Goal: Task Accomplishment & Management: Manage account settings

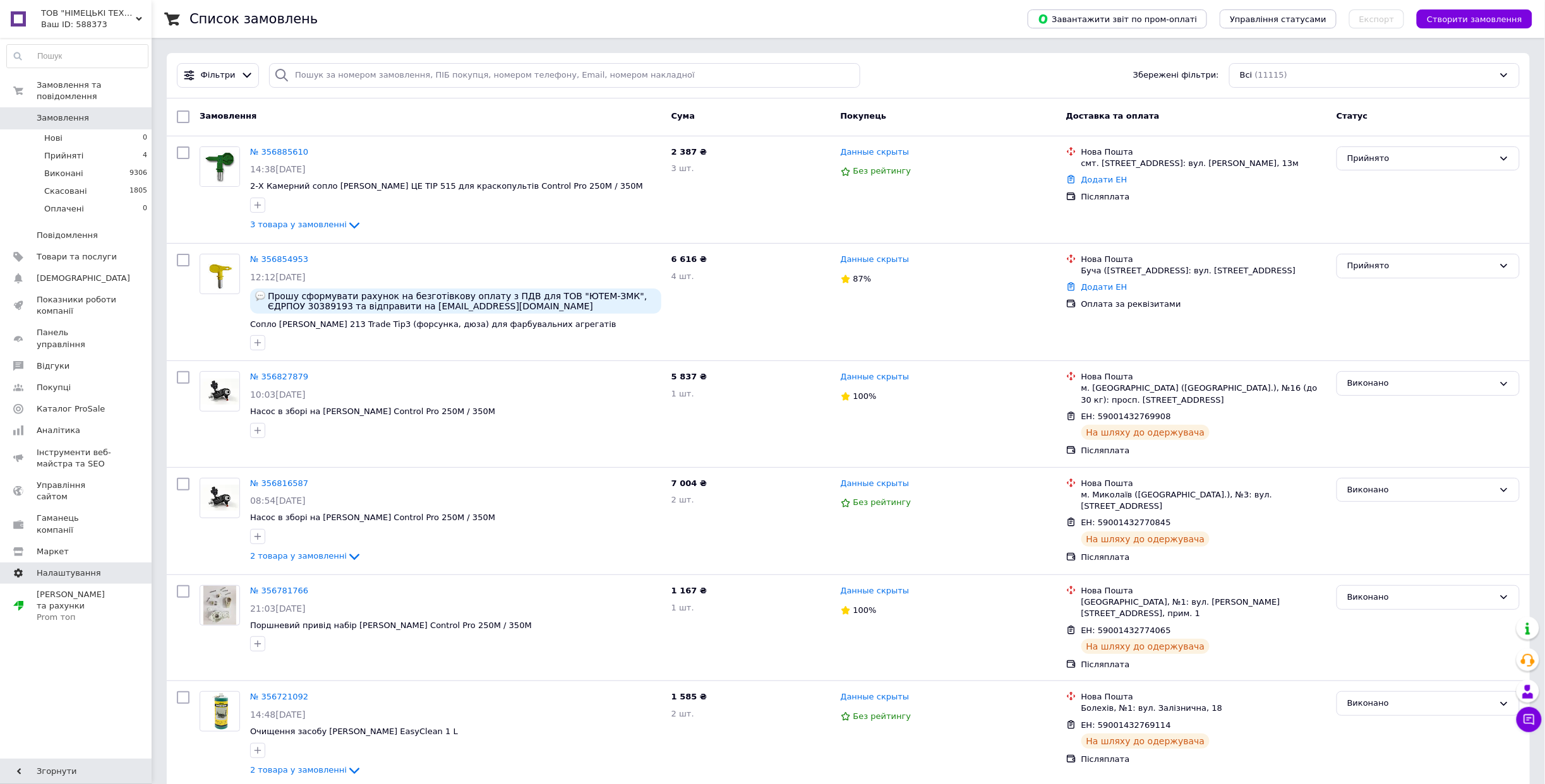
click at [65, 568] on span "Налаштування" at bounding box center [69, 574] width 65 height 11
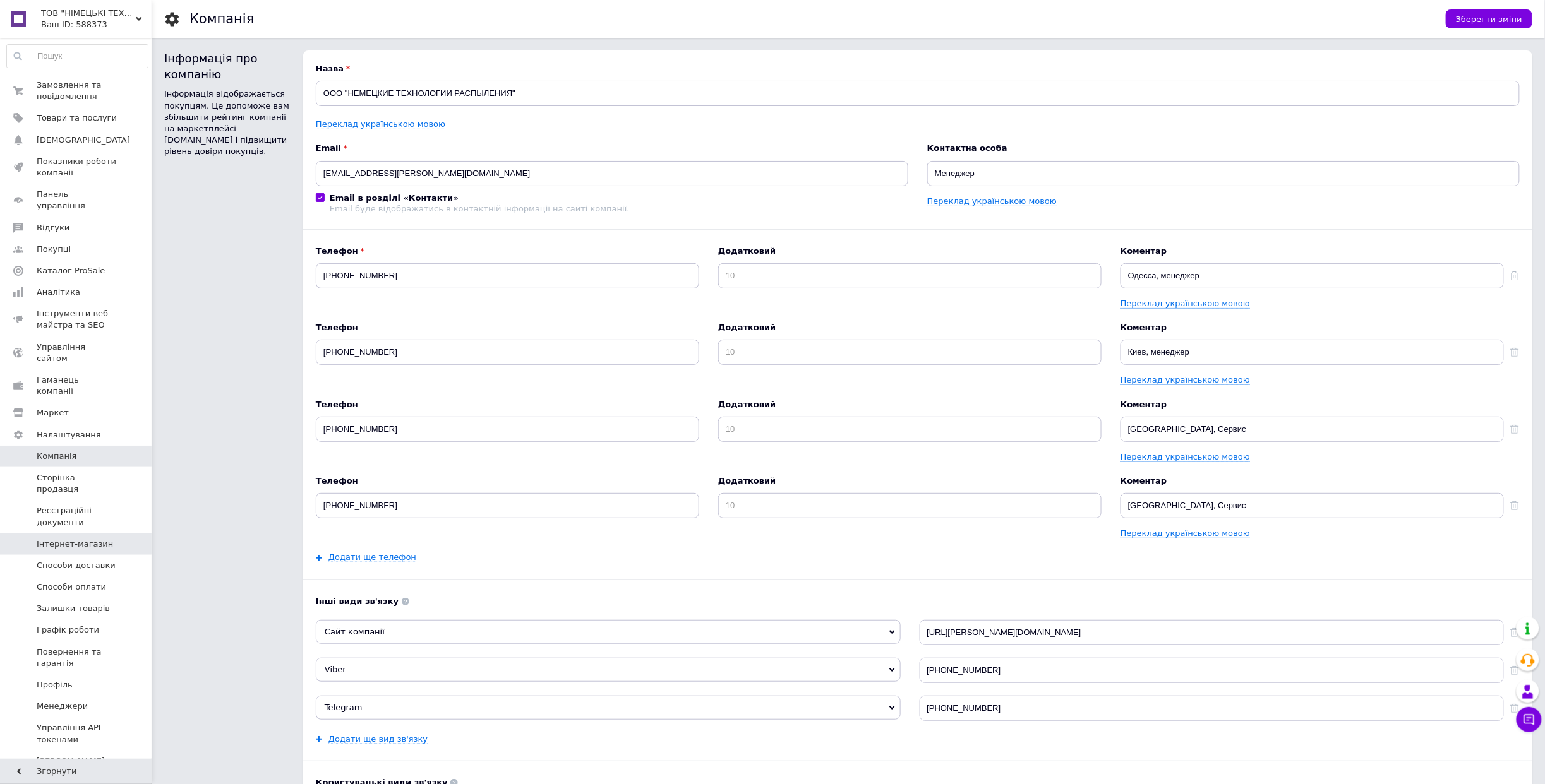
click at [72, 538] on span "Інтернет-магазин" at bounding box center [75, 544] width 77 height 11
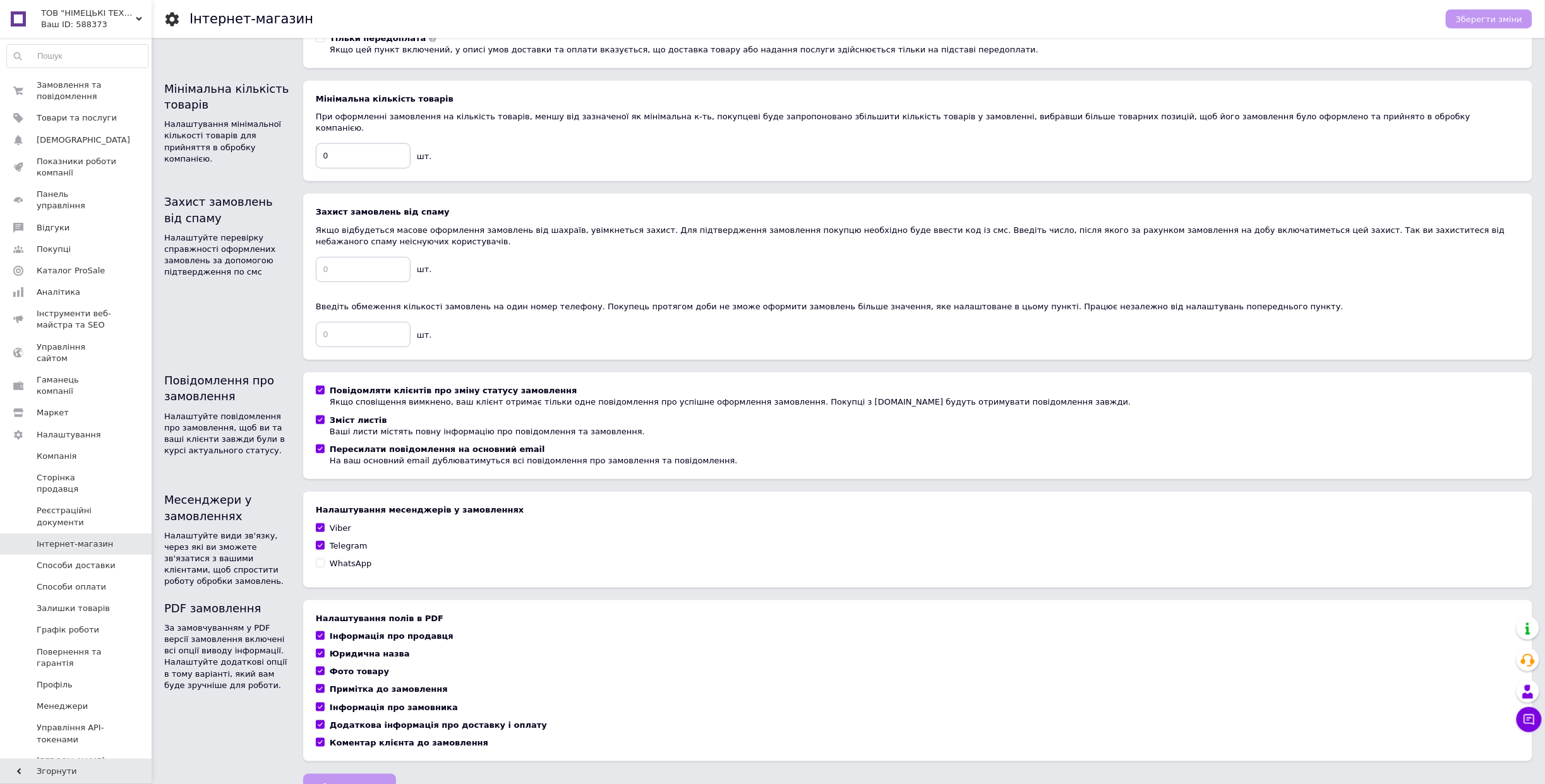
scroll to position [357, 0]
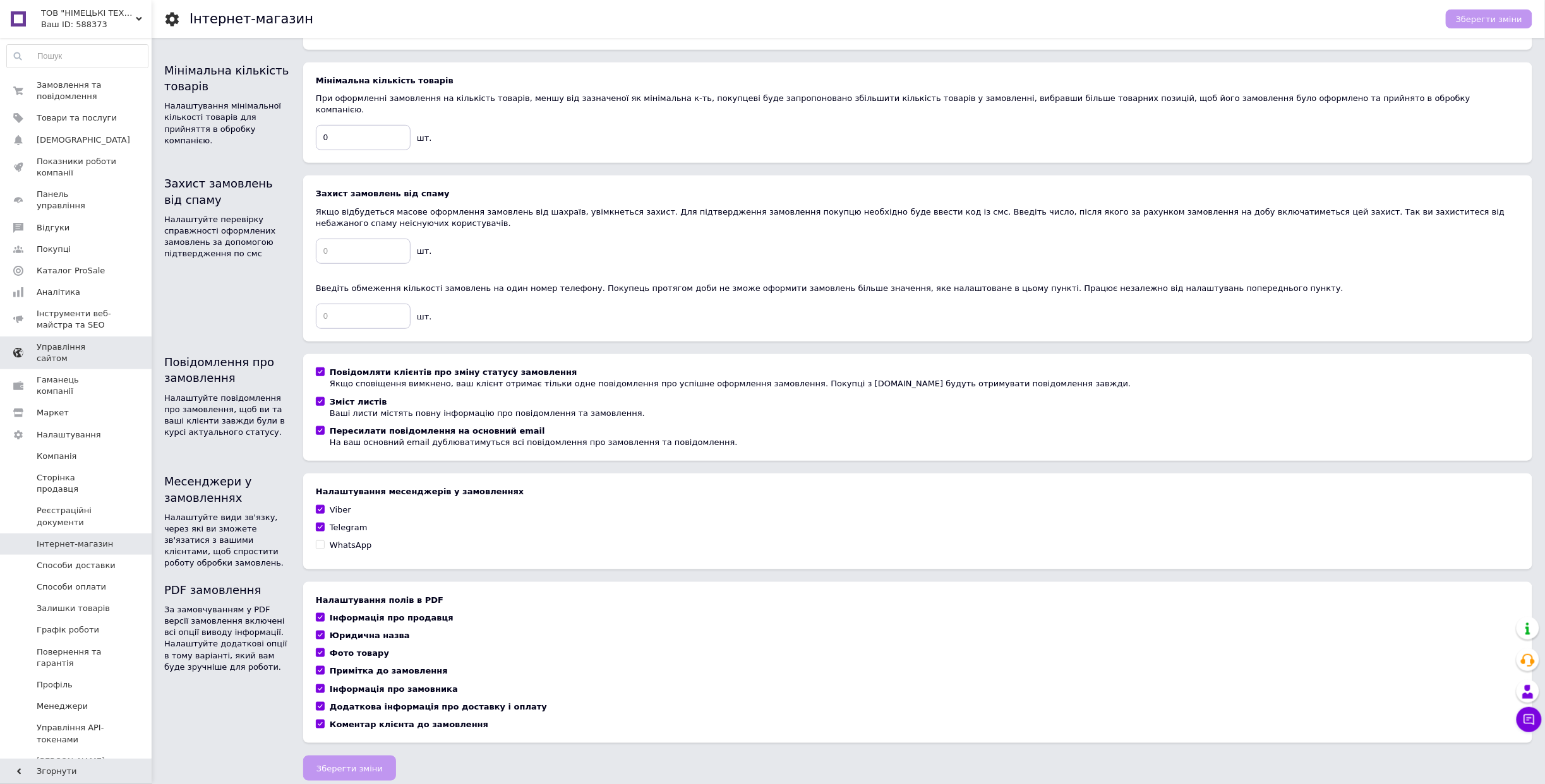
click at [58, 341] on span "Управління сайтом" at bounding box center [77, 353] width 80 height 23
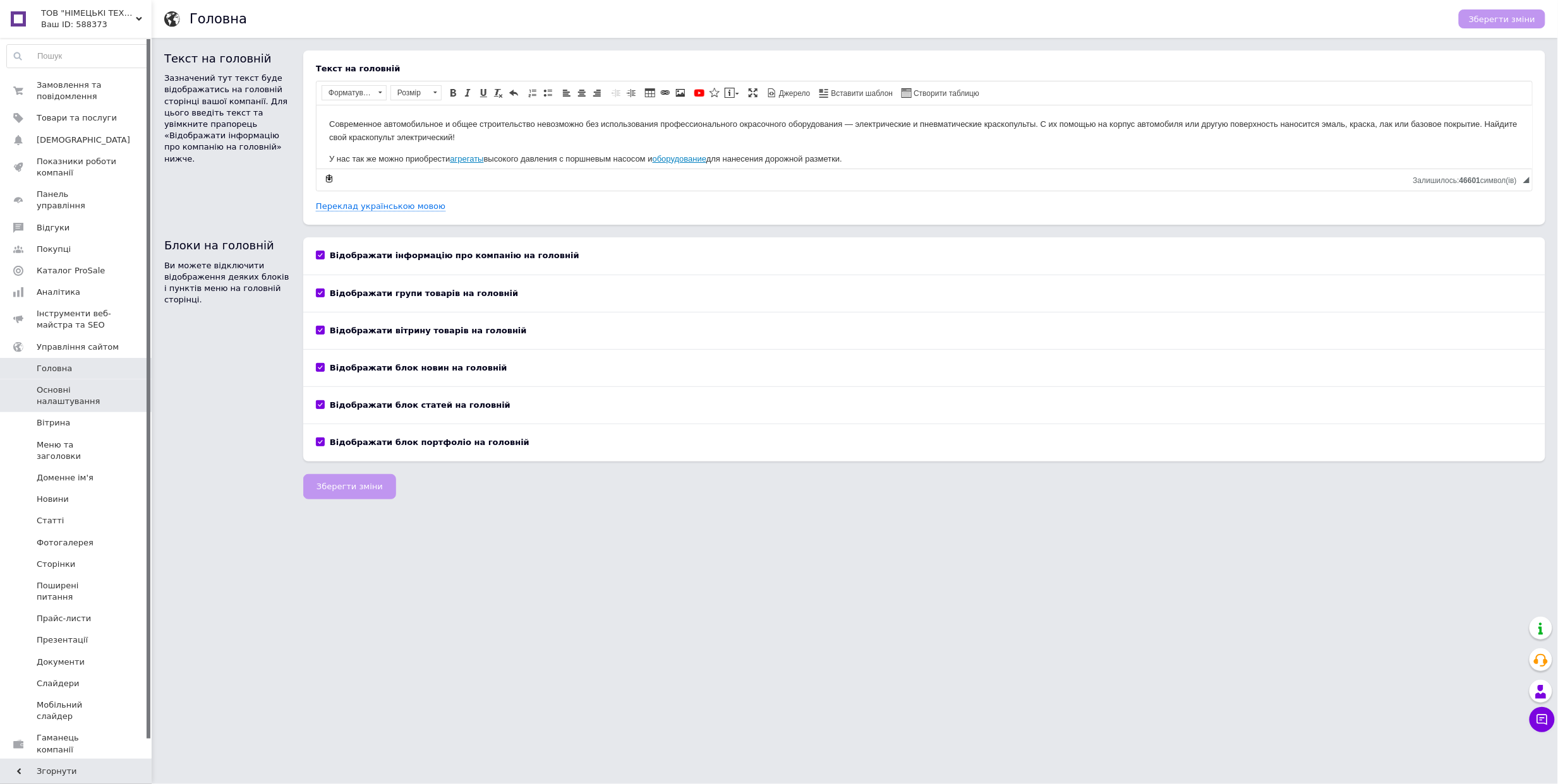
click at [81, 391] on span "Основні налаштування" at bounding box center [77, 396] width 80 height 23
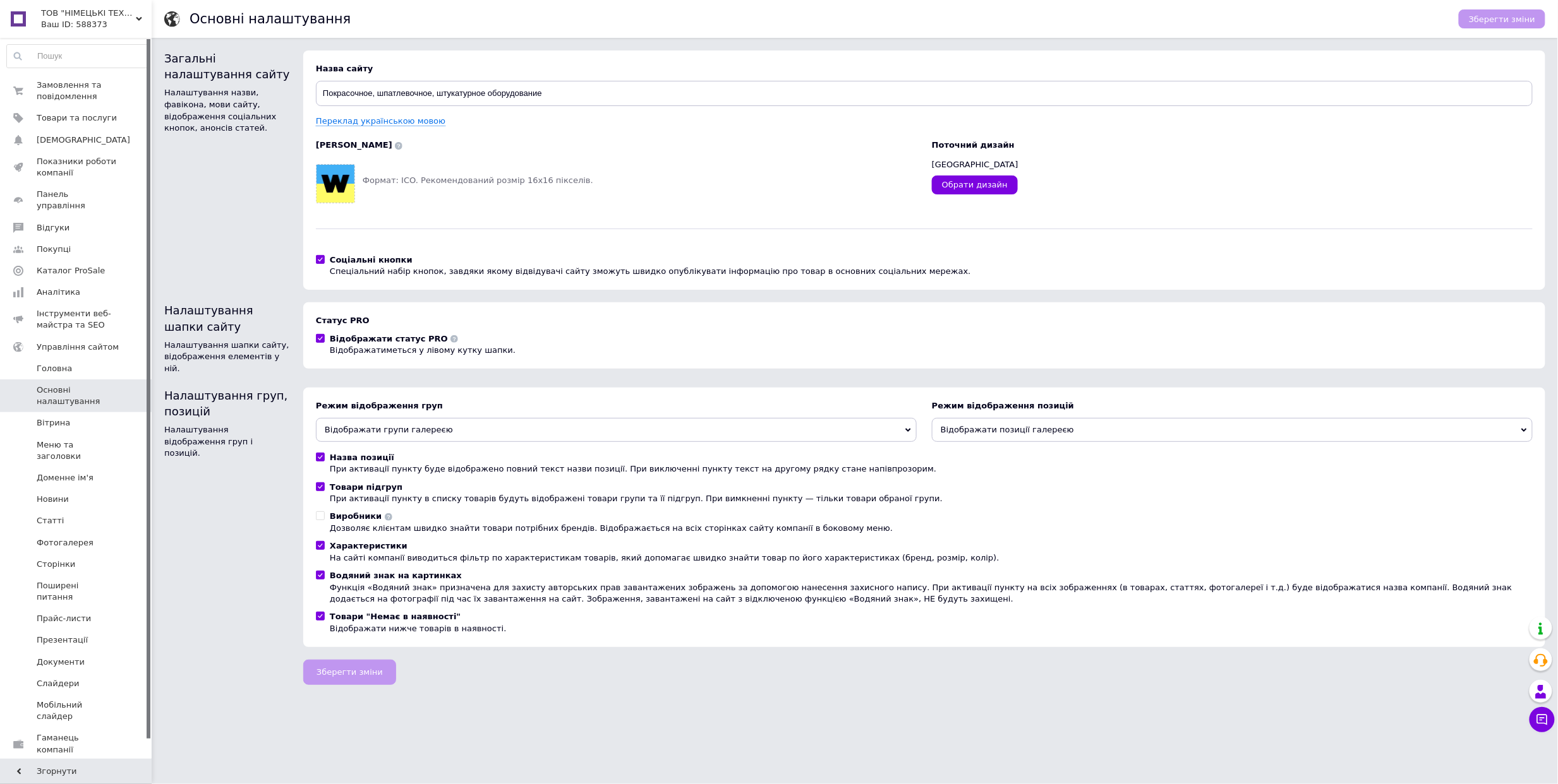
click at [70, 15] on span "ТОВ "НІМЕЦЬКІ ТЕХНОЛОГІЇ РОЗПИЛЕННЯ"" at bounding box center [88, 13] width 95 height 11
click at [62, 158] on link "Sudo exit()" at bounding box center [76, 163] width 139 height 24
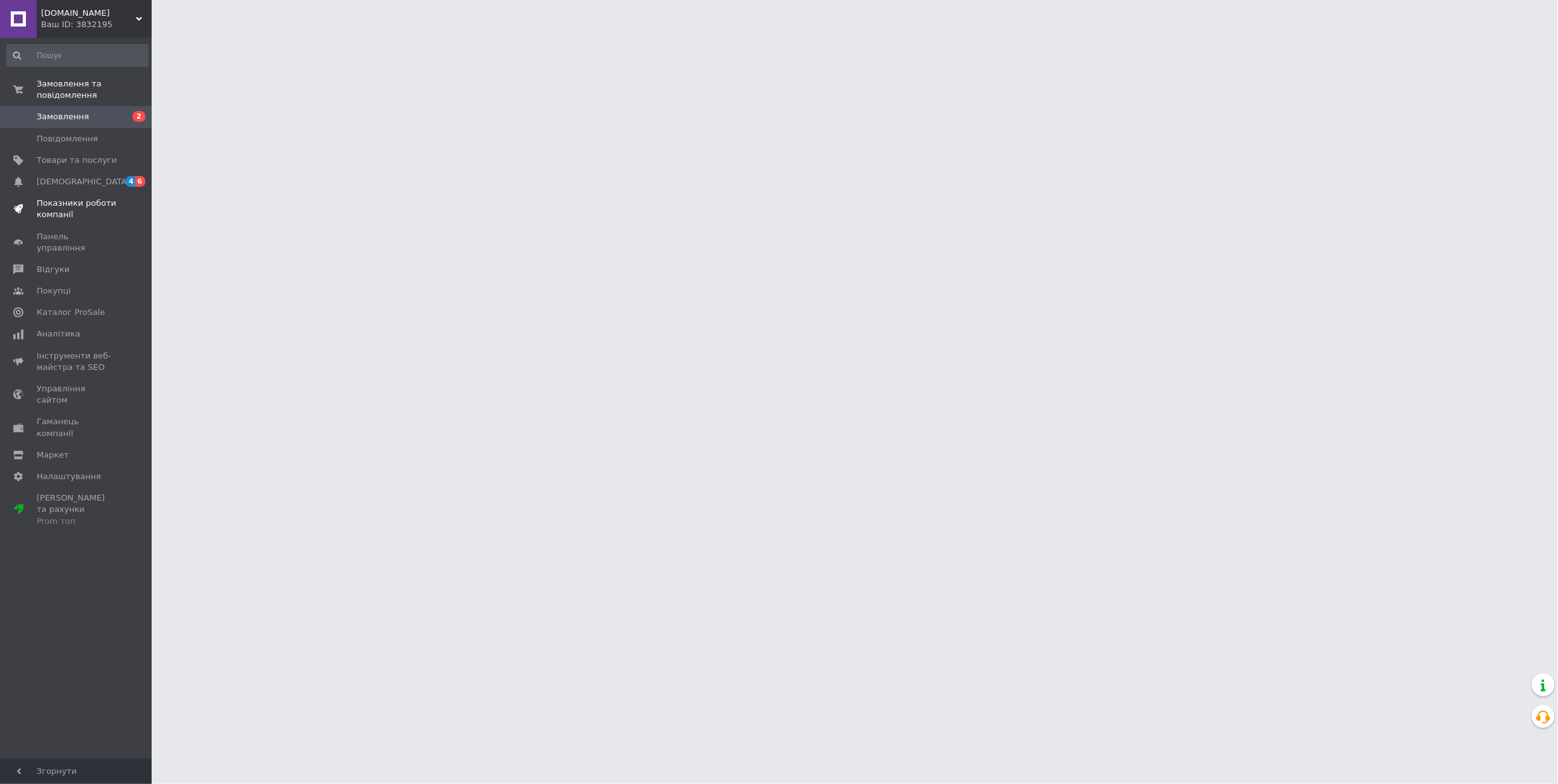
click at [80, 208] on span "Показники роботи компанії" at bounding box center [77, 209] width 80 height 23
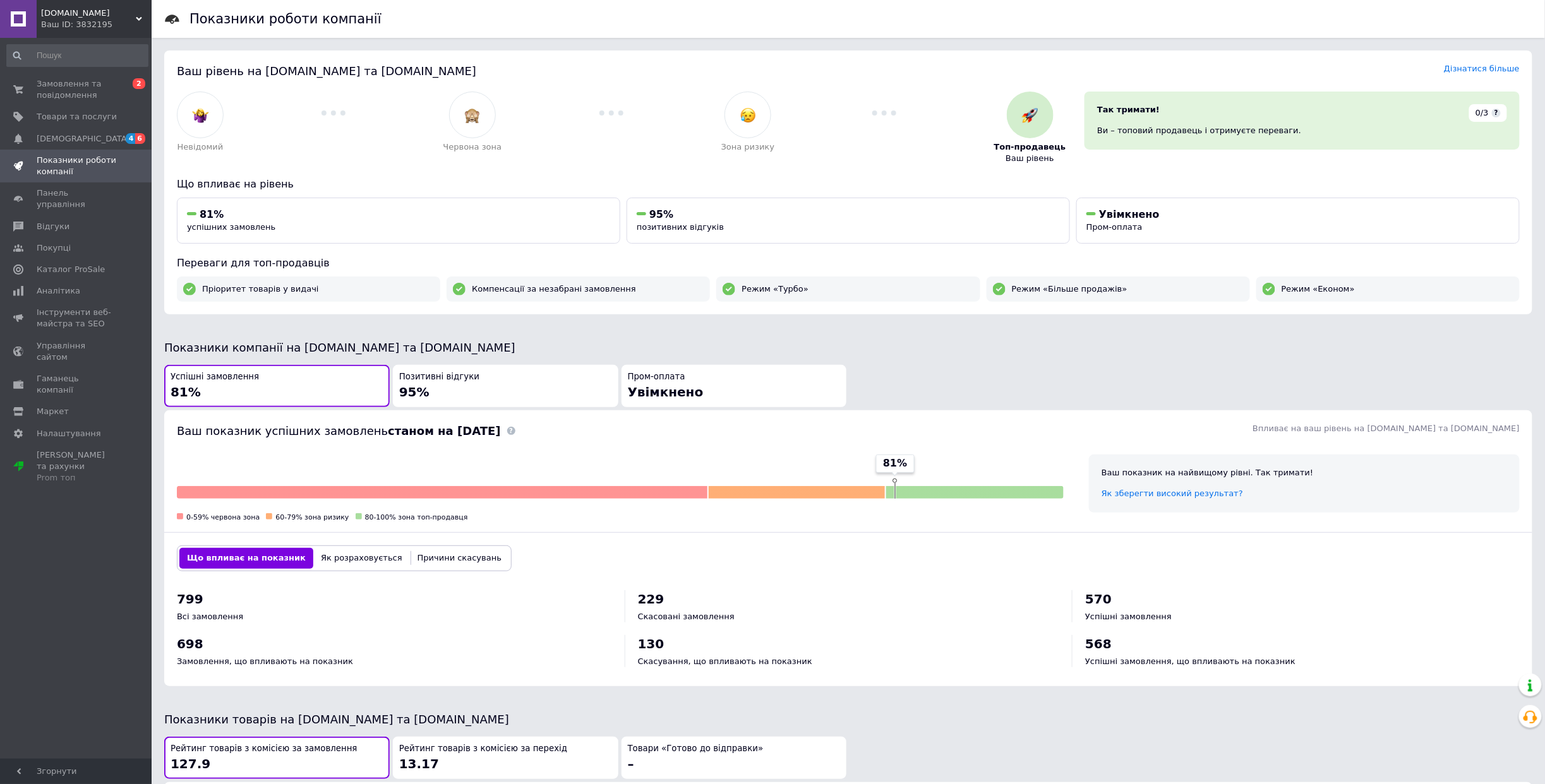
click at [81, 15] on span "euroavtozapchasti.com.ua" at bounding box center [88, 13] width 95 height 11
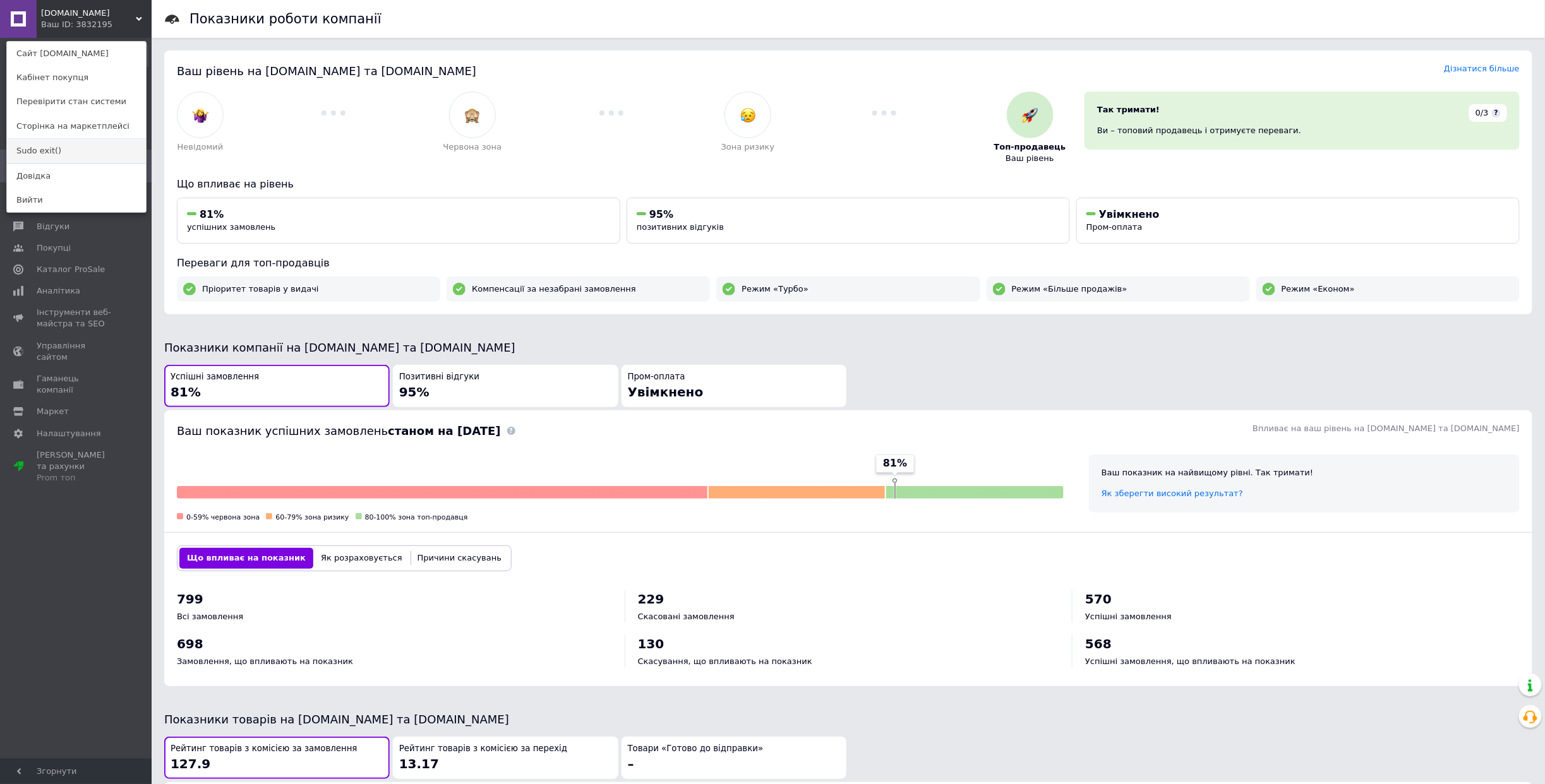
click at [79, 150] on link "Sudo exit()" at bounding box center [76, 151] width 139 height 24
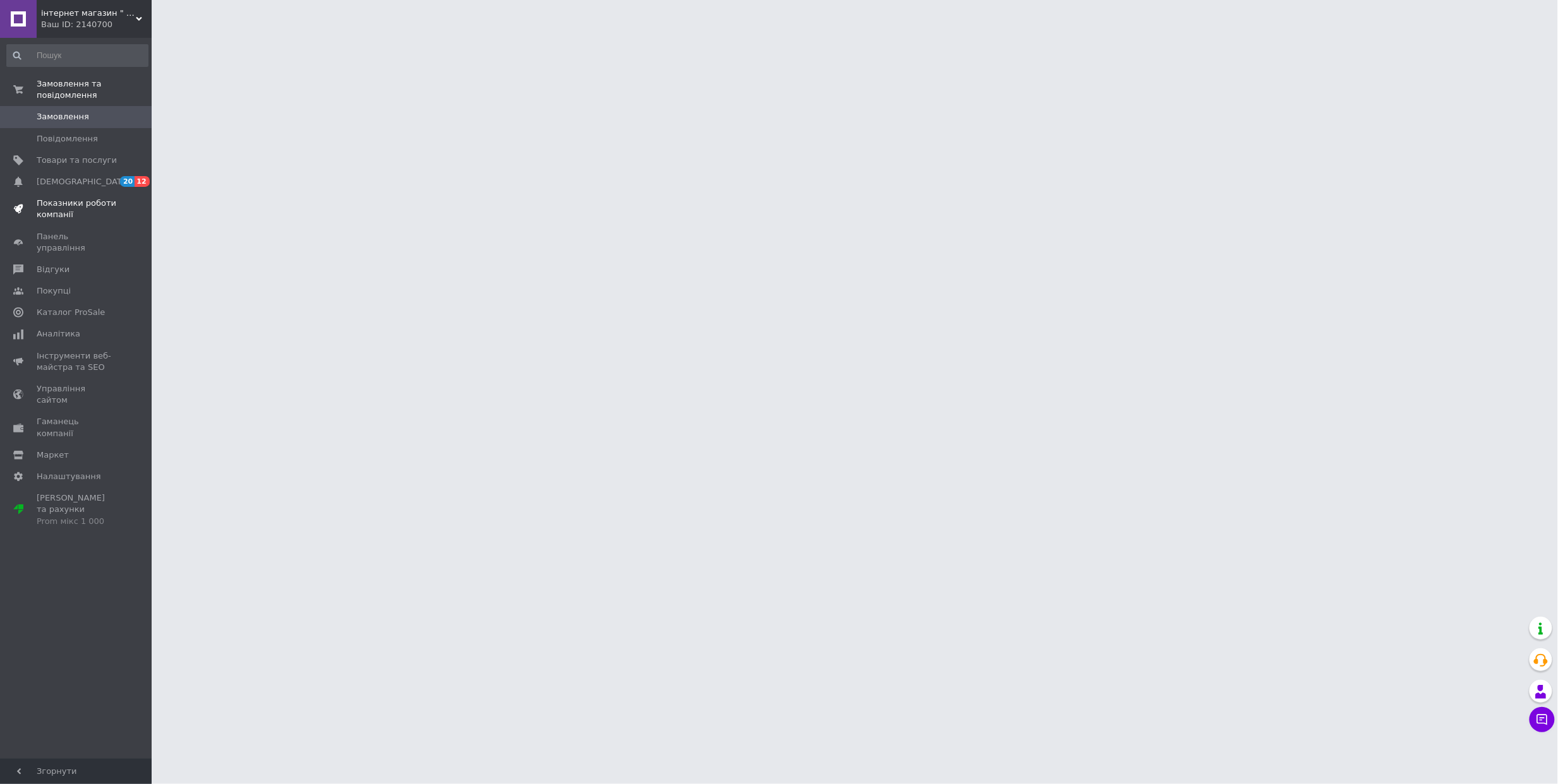
click at [76, 208] on span "Показники роботи компанії" at bounding box center [77, 209] width 80 height 23
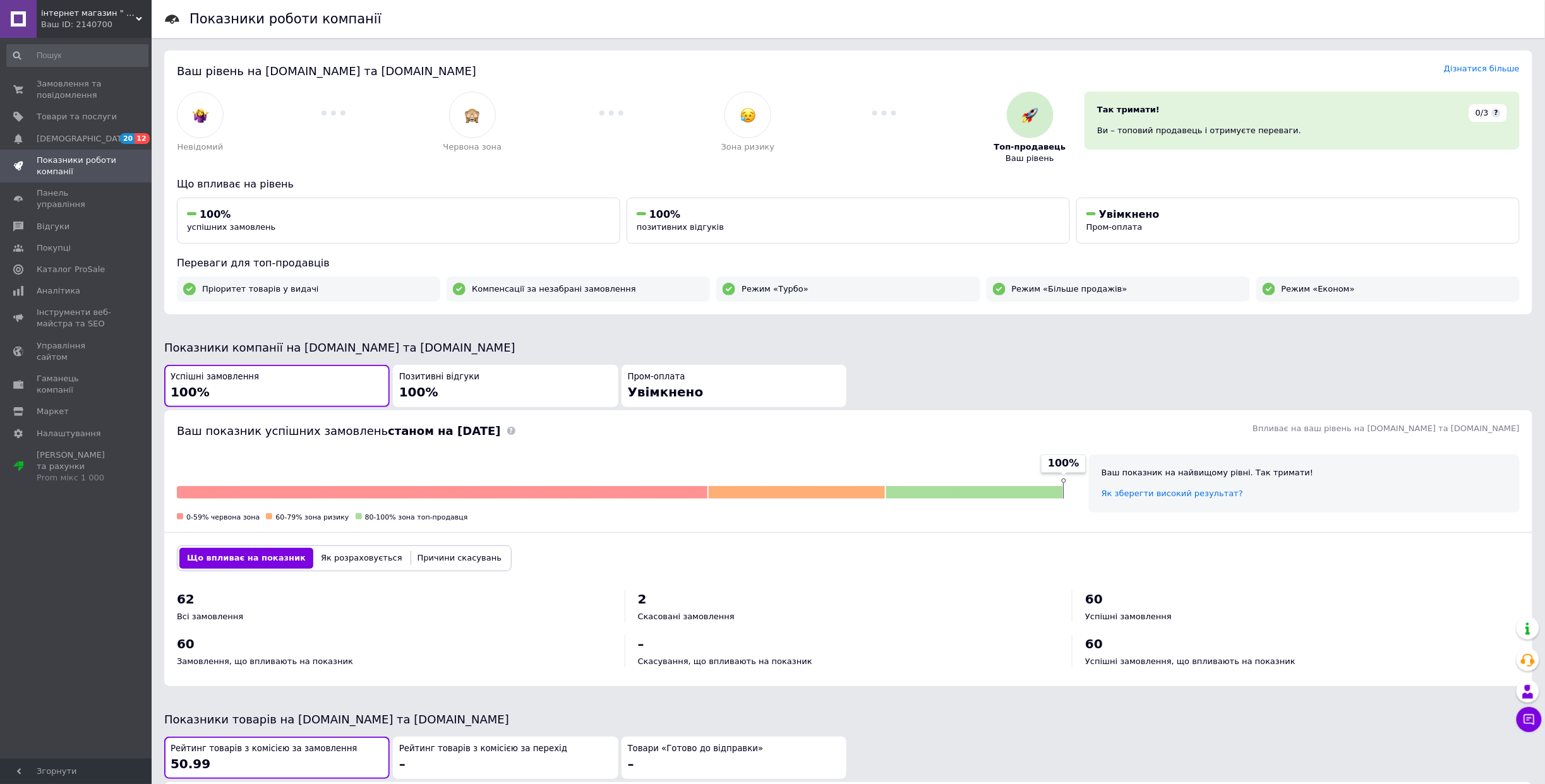
click at [58, 18] on span "інтернет магазин " Українські традиції"" at bounding box center [88, 13] width 95 height 11
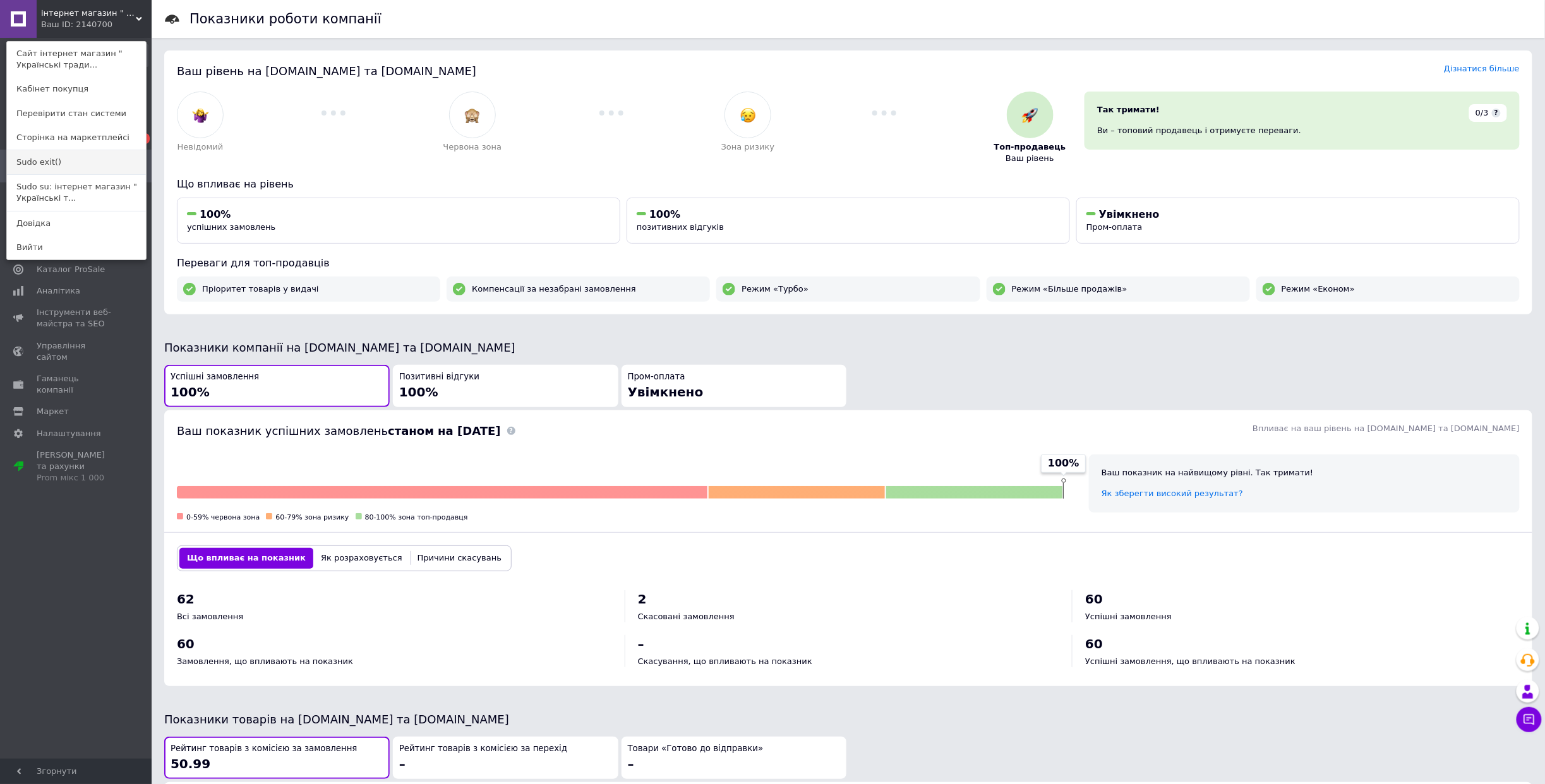
click at [51, 160] on link "Sudo exit()" at bounding box center [76, 163] width 139 height 24
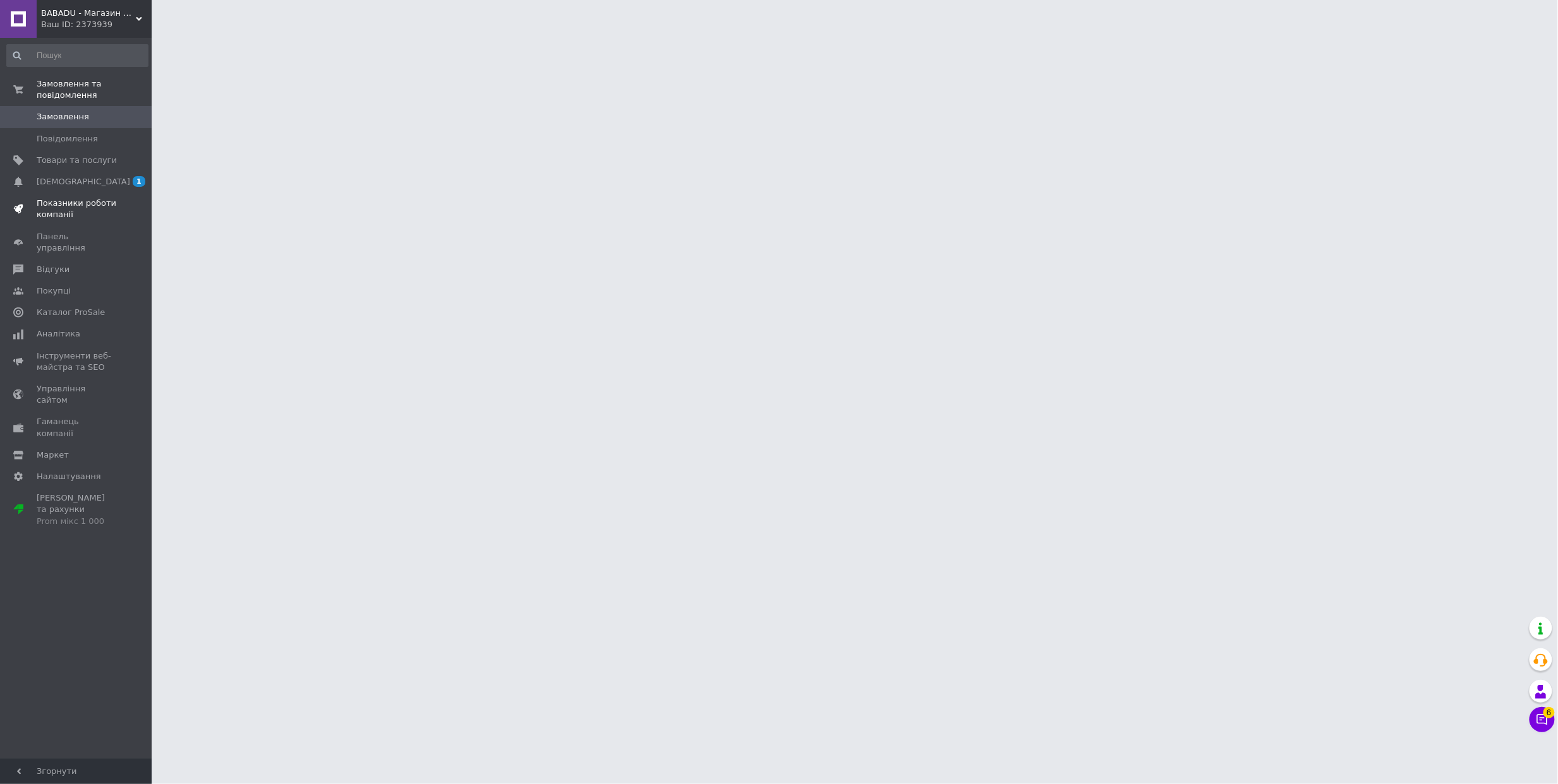
click at [62, 211] on span "Показники роботи компанії" at bounding box center [77, 209] width 80 height 23
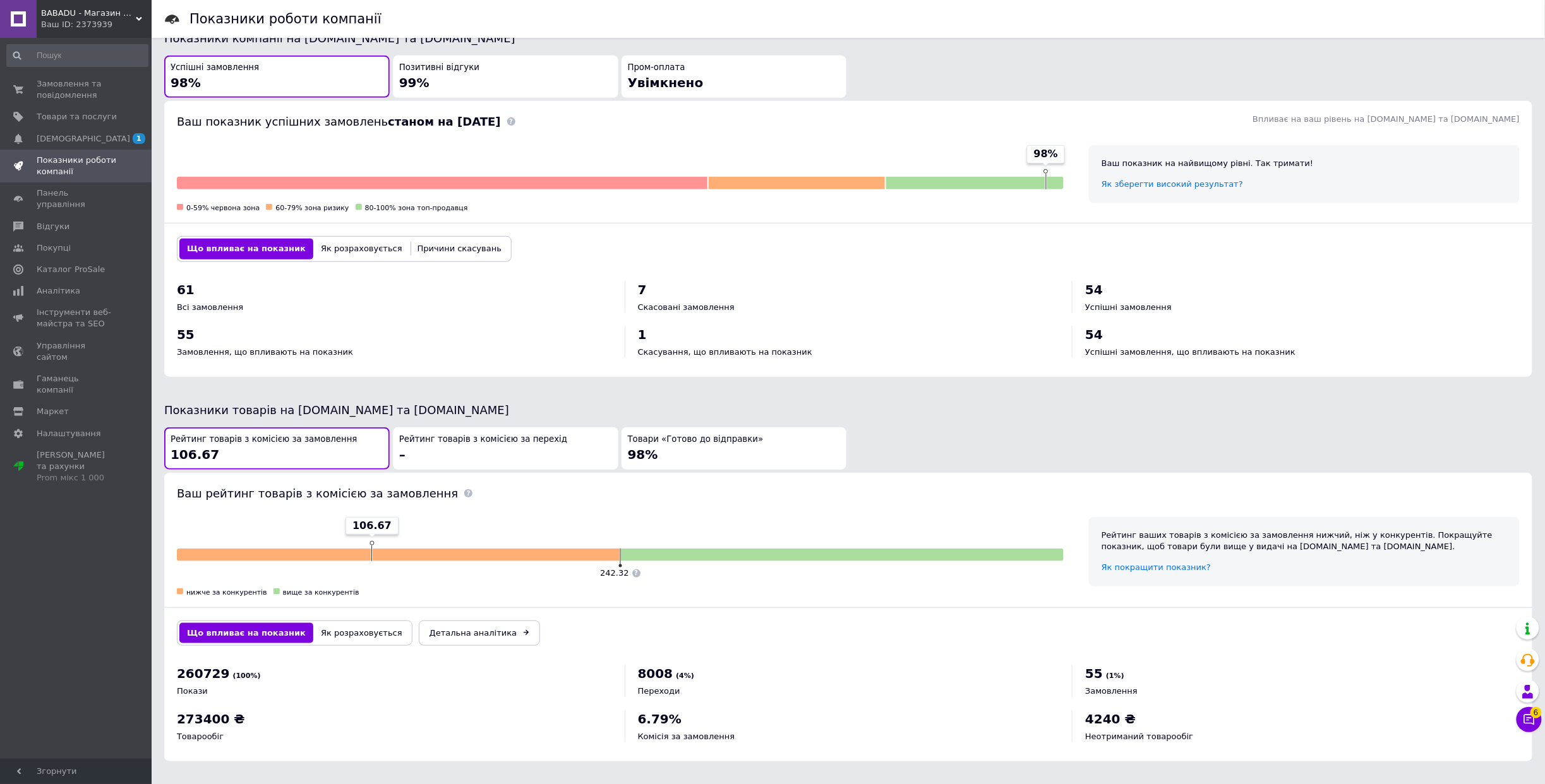
scroll to position [313, 0]
click at [1345, 58] on div "Успішні замовлення 98% Позитивні відгуки 99% Пром-оплата Увімкнено" at bounding box center [849, 75] width 1371 height 46
click at [61, 27] on div "Ваш ID: 2373939" at bounding box center [96, 25] width 111 height 11
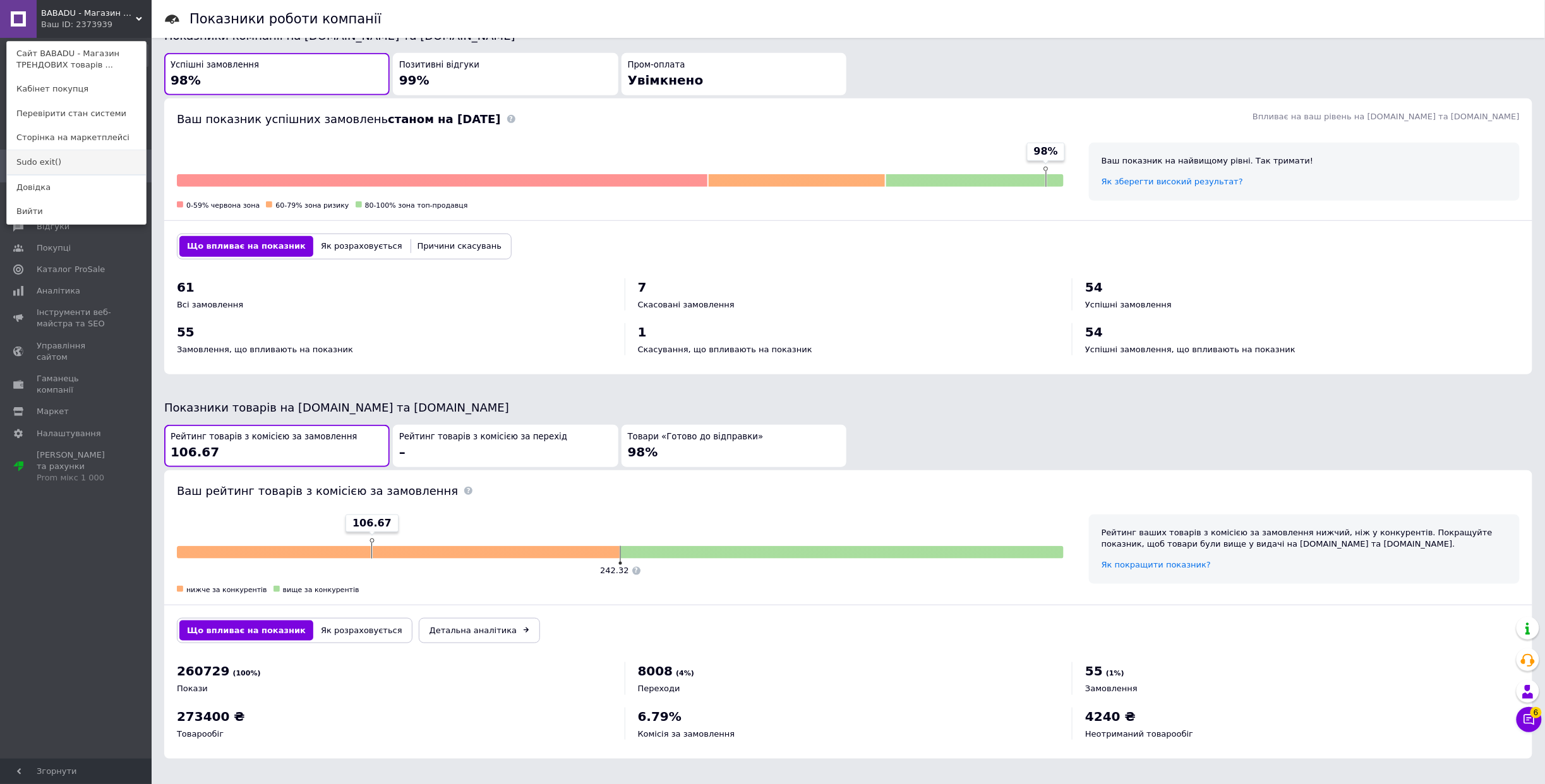
click at [59, 157] on link "Sudo exit()" at bounding box center [76, 163] width 139 height 24
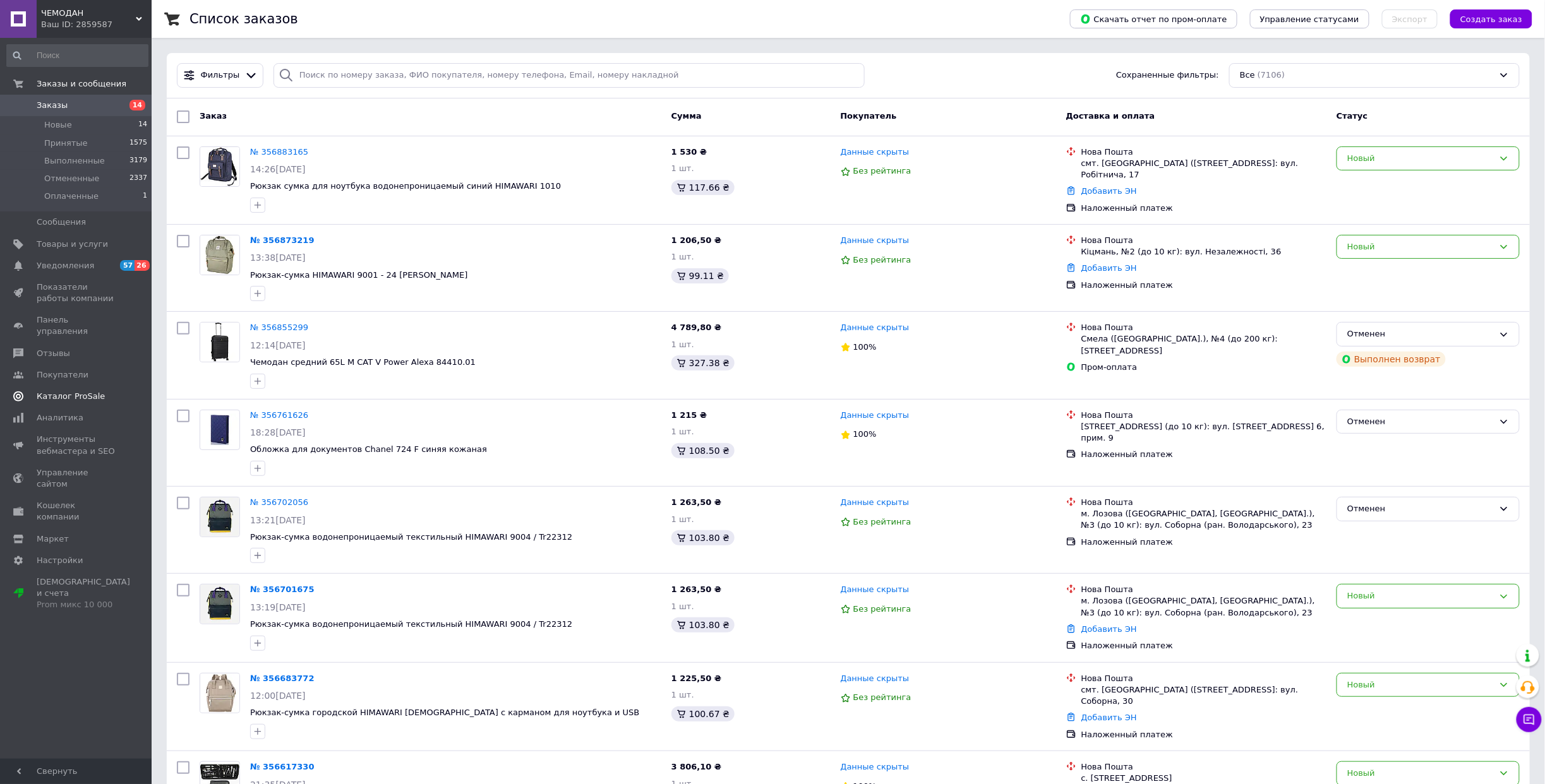
click at [81, 391] on span "Каталог ProSale" at bounding box center [70, 396] width 68 height 11
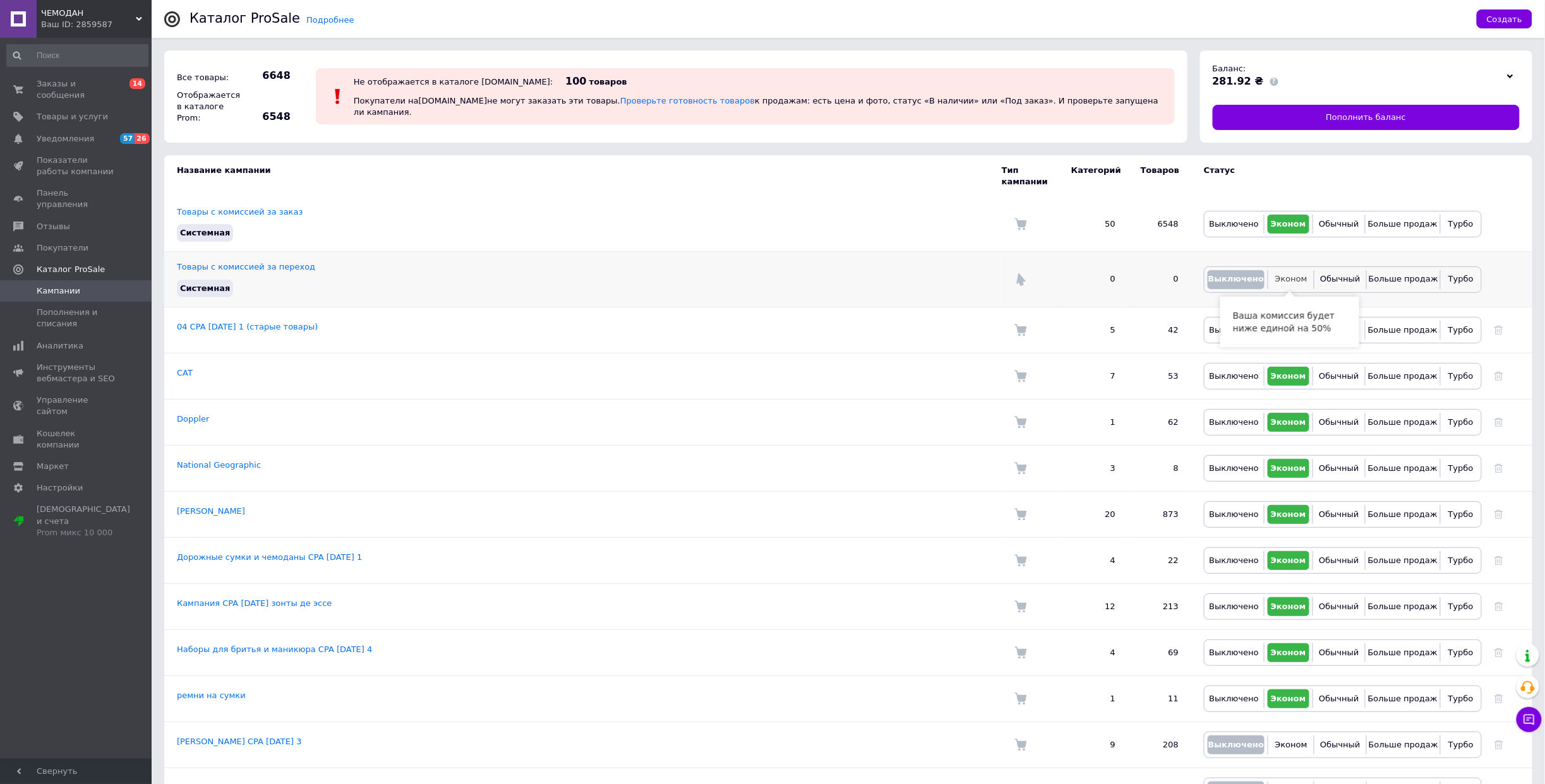
click at [1291, 276] on span "Эконом" at bounding box center [1292, 278] width 32 height 9
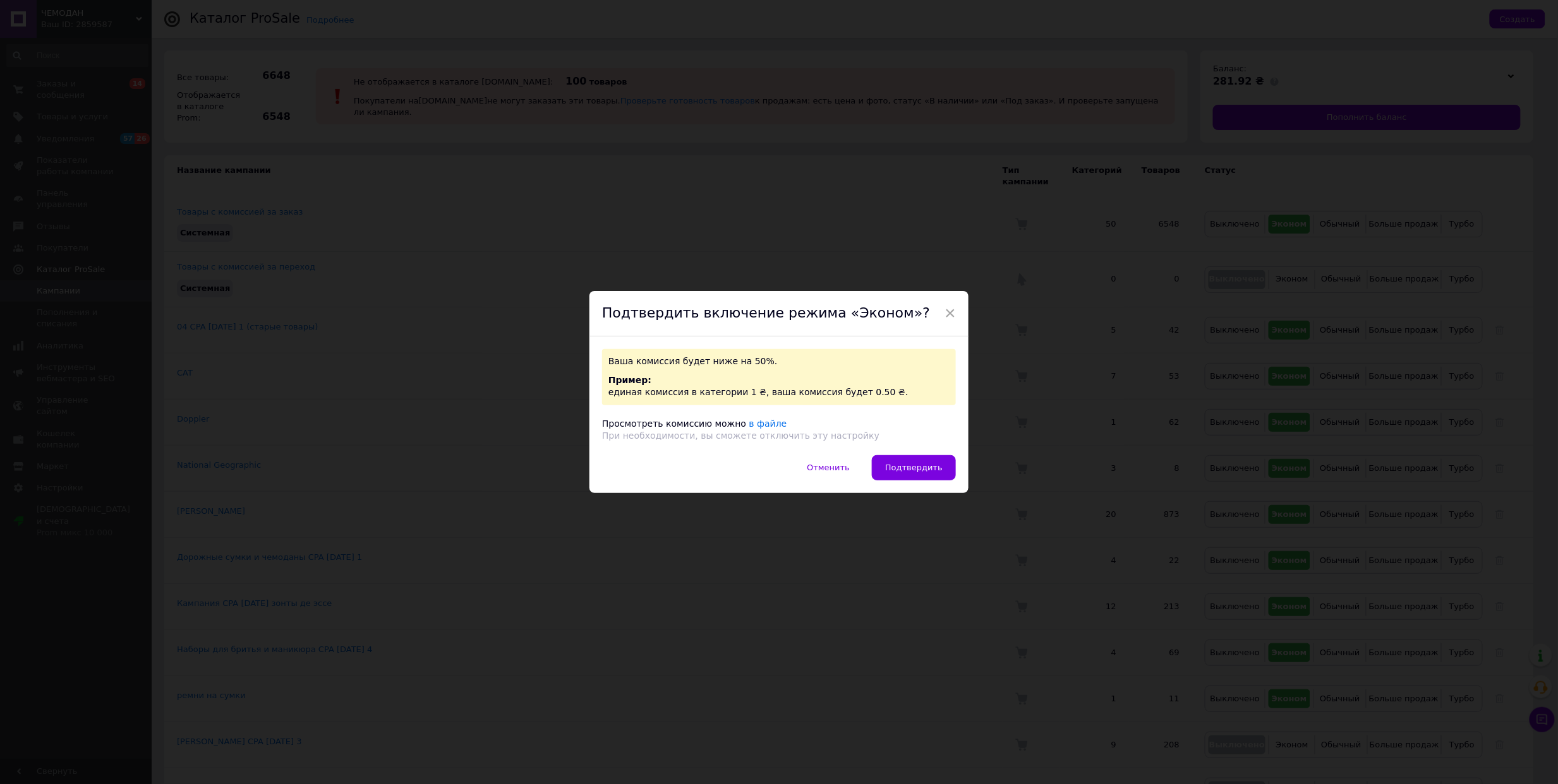
click at [911, 486] on div "Отменить   Подтвердить" at bounding box center [779, 474] width 379 height 38
click at [902, 470] on span "Подтвердить" at bounding box center [914, 467] width 58 height 9
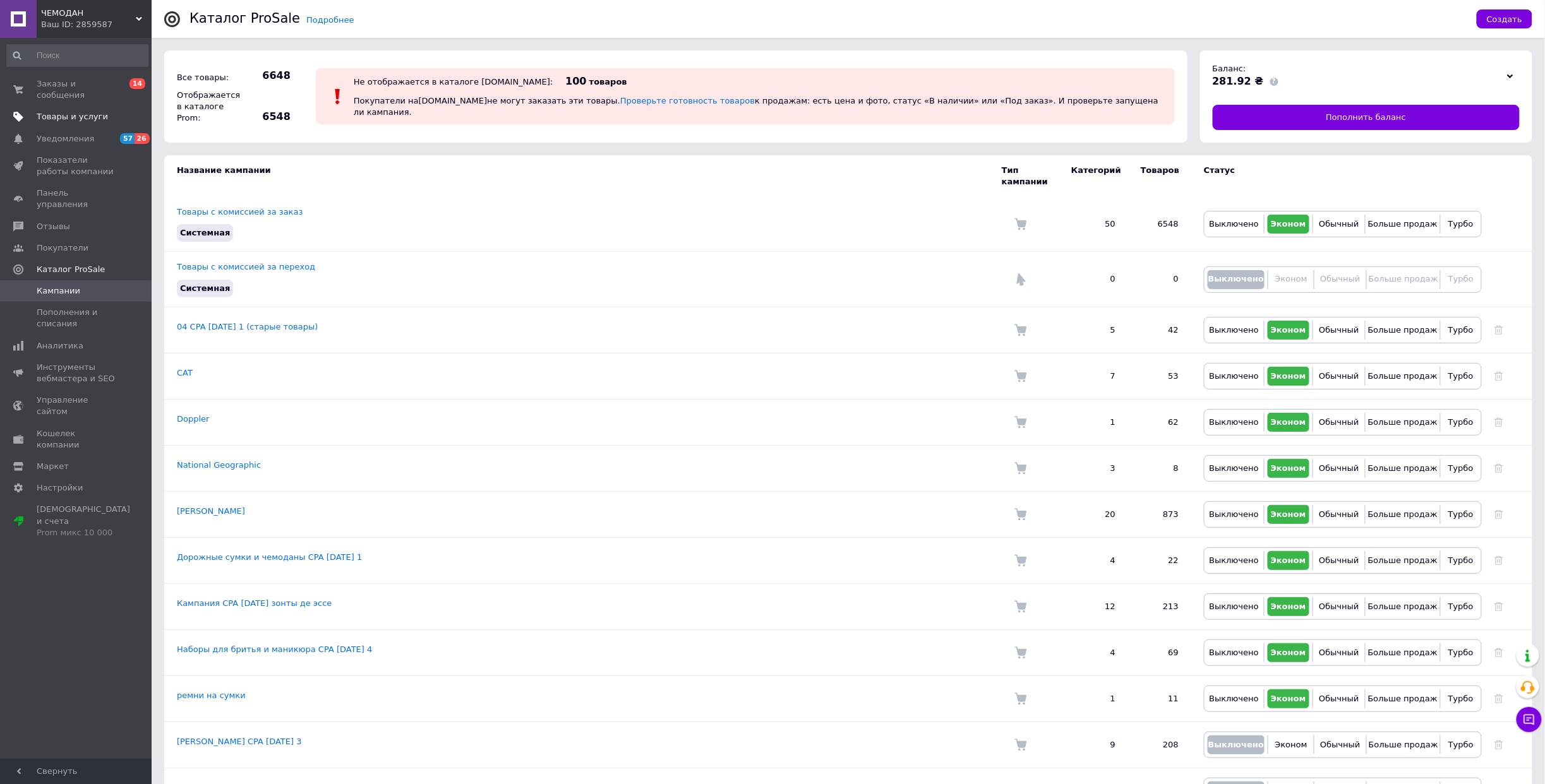
click at [77, 122] on span "Товары и услуги" at bounding box center [72, 117] width 71 height 11
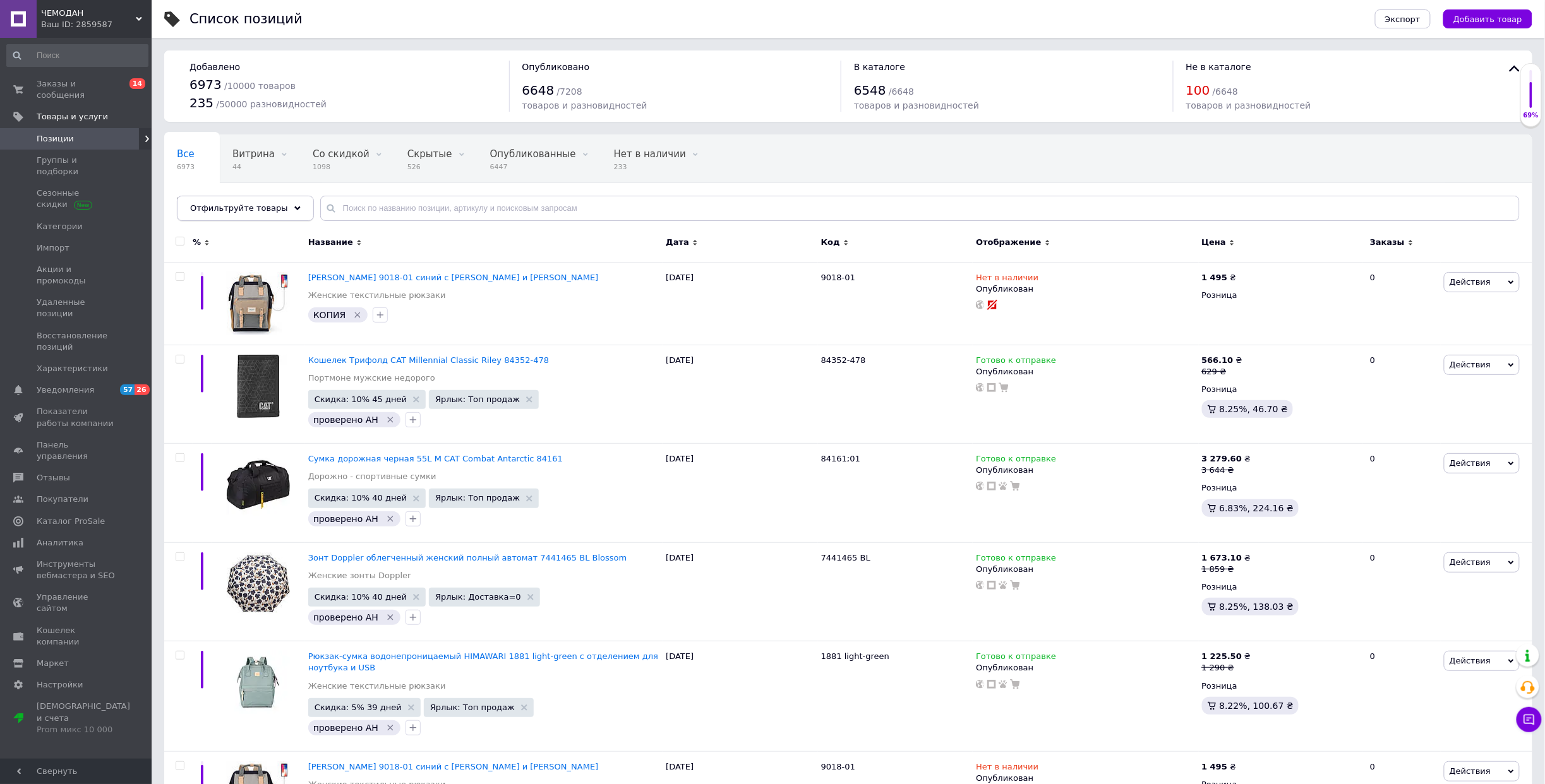
click at [277, 208] on div "Отфильтруйте товары" at bounding box center [245, 208] width 137 height 25
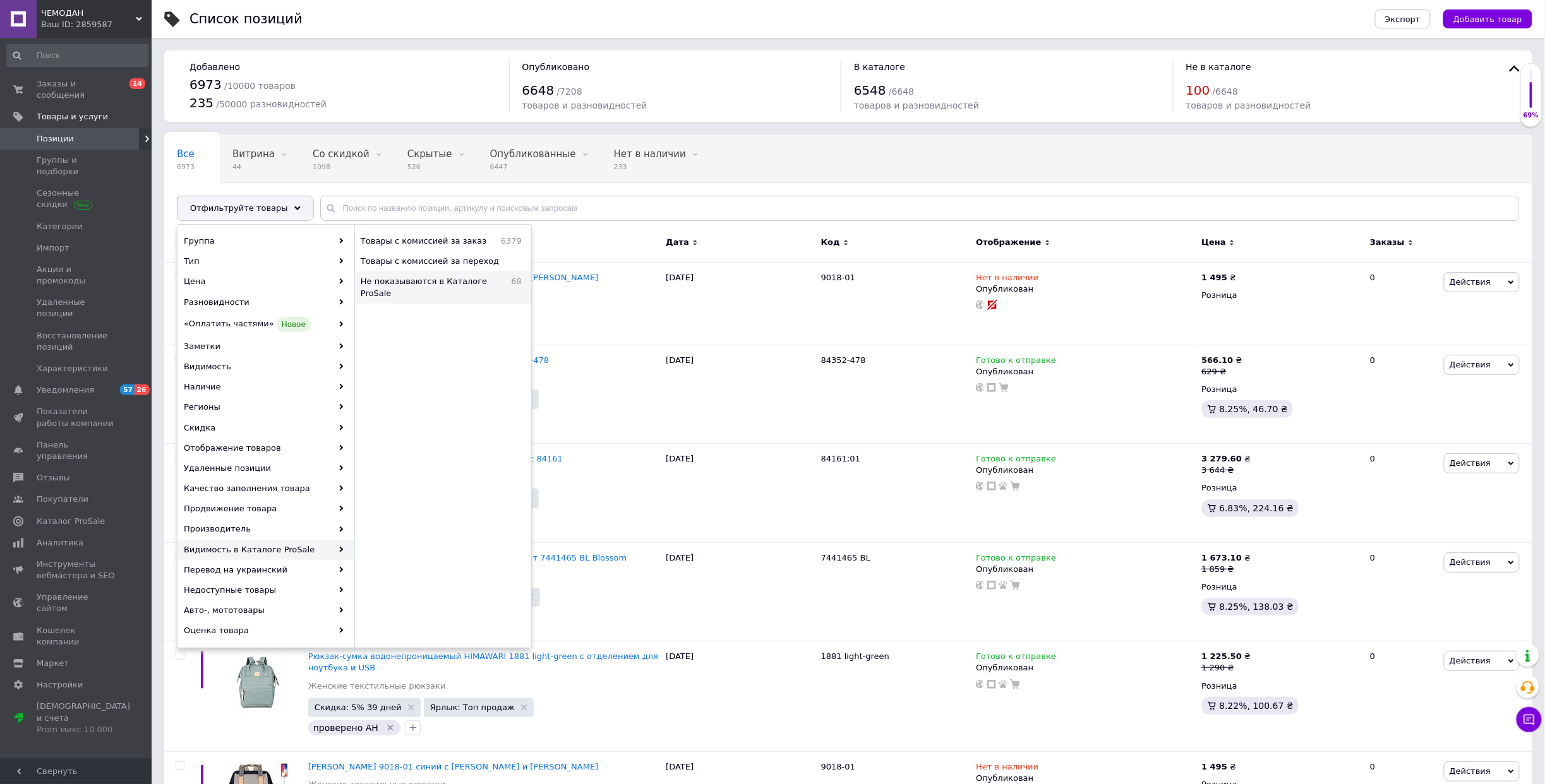
click at [463, 286] on span "Не показываются в Каталоге ProSale" at bounding box center [432, 287] width 144 height 23
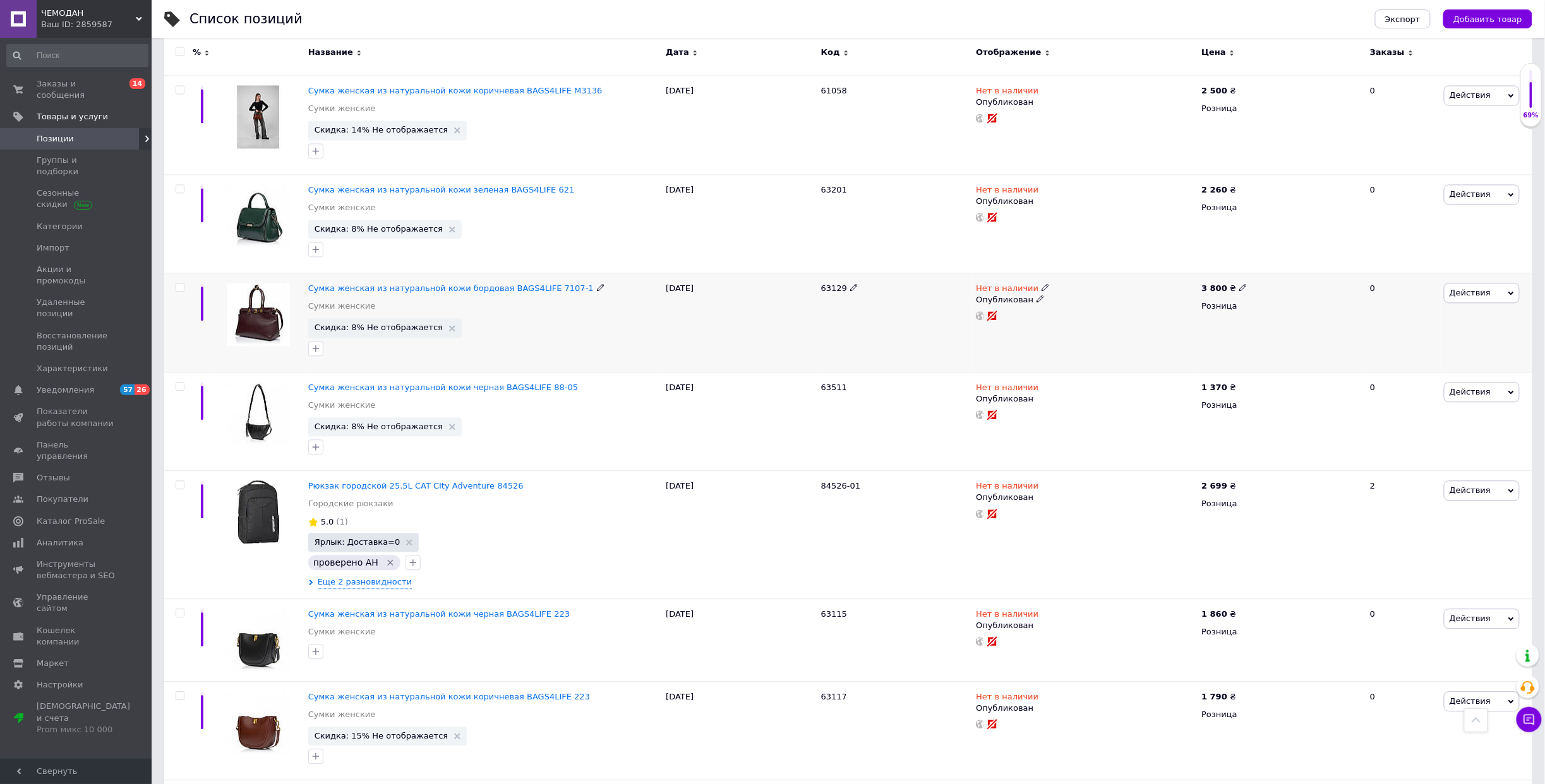
scroll to position [1534, 0]
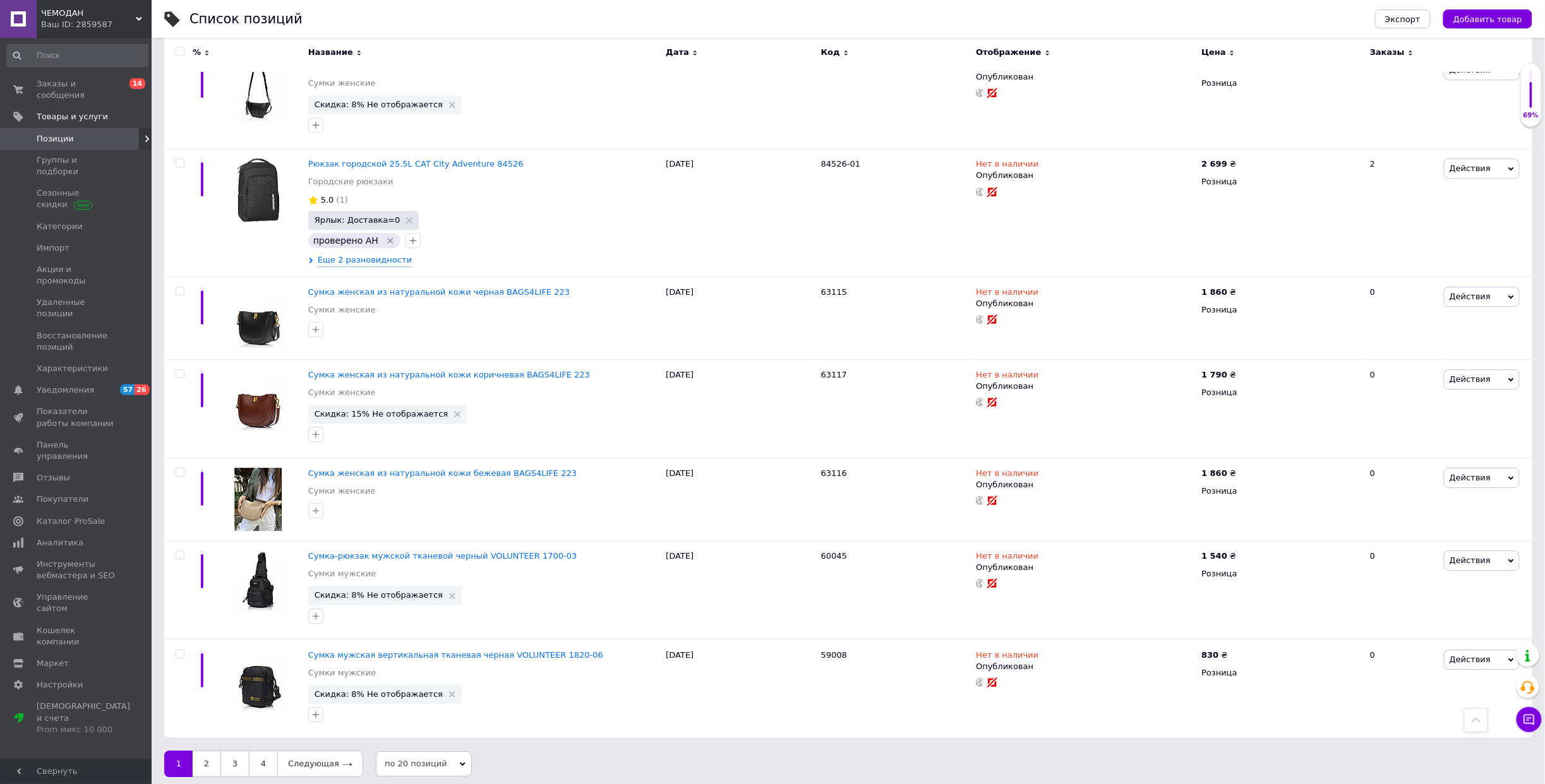
click at [429, 755] on span "по 20 позиций" at bounding box center [424, 764] width 96 height 25
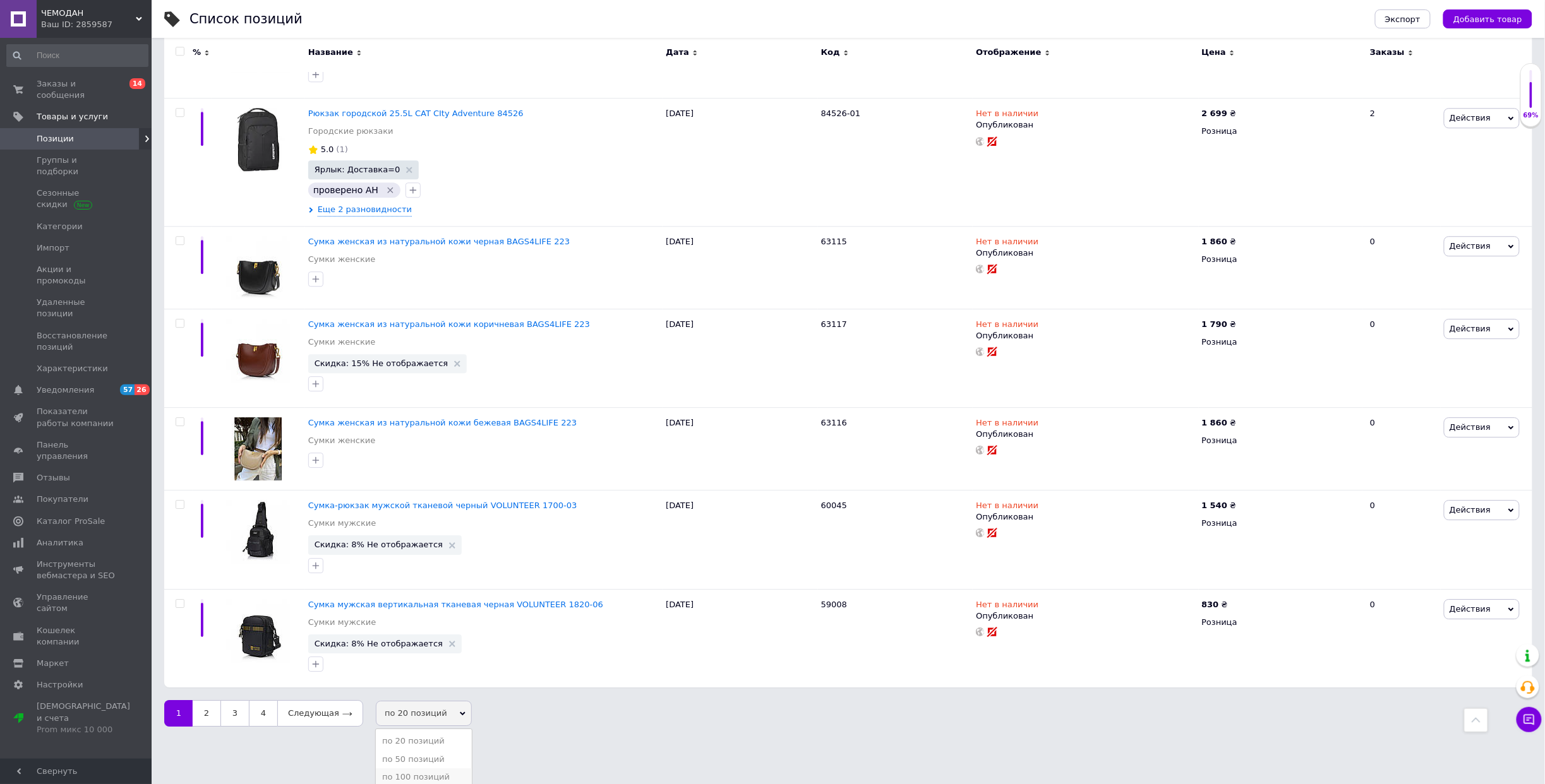
click at [420, 769] on li "по 100 позиций" at bounding box center [424, 777] width 96 height 18
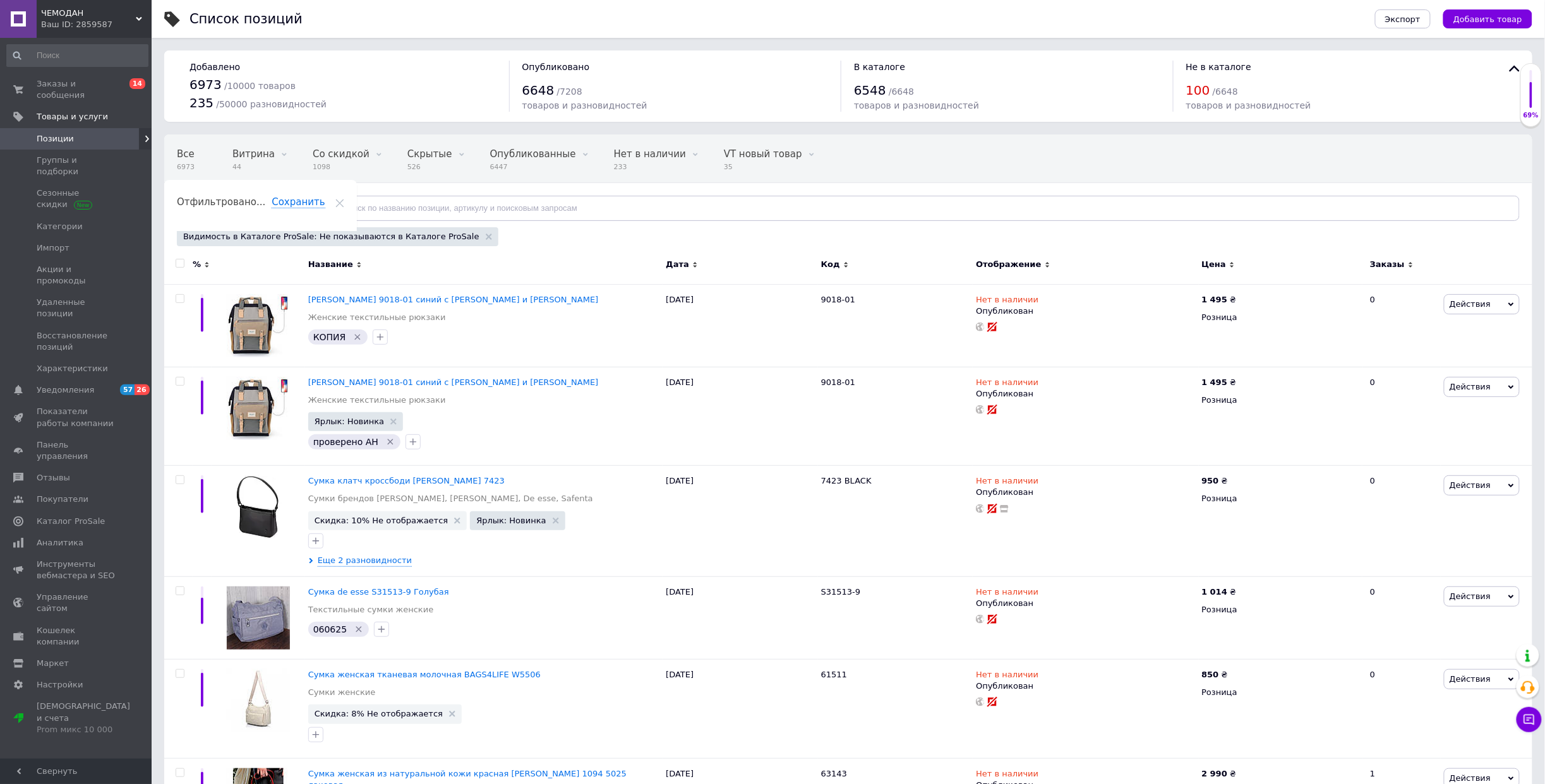
click at [72, 11] on span "ЧЕМОДАН" at bounding box center [88, 13] width 95 height 11
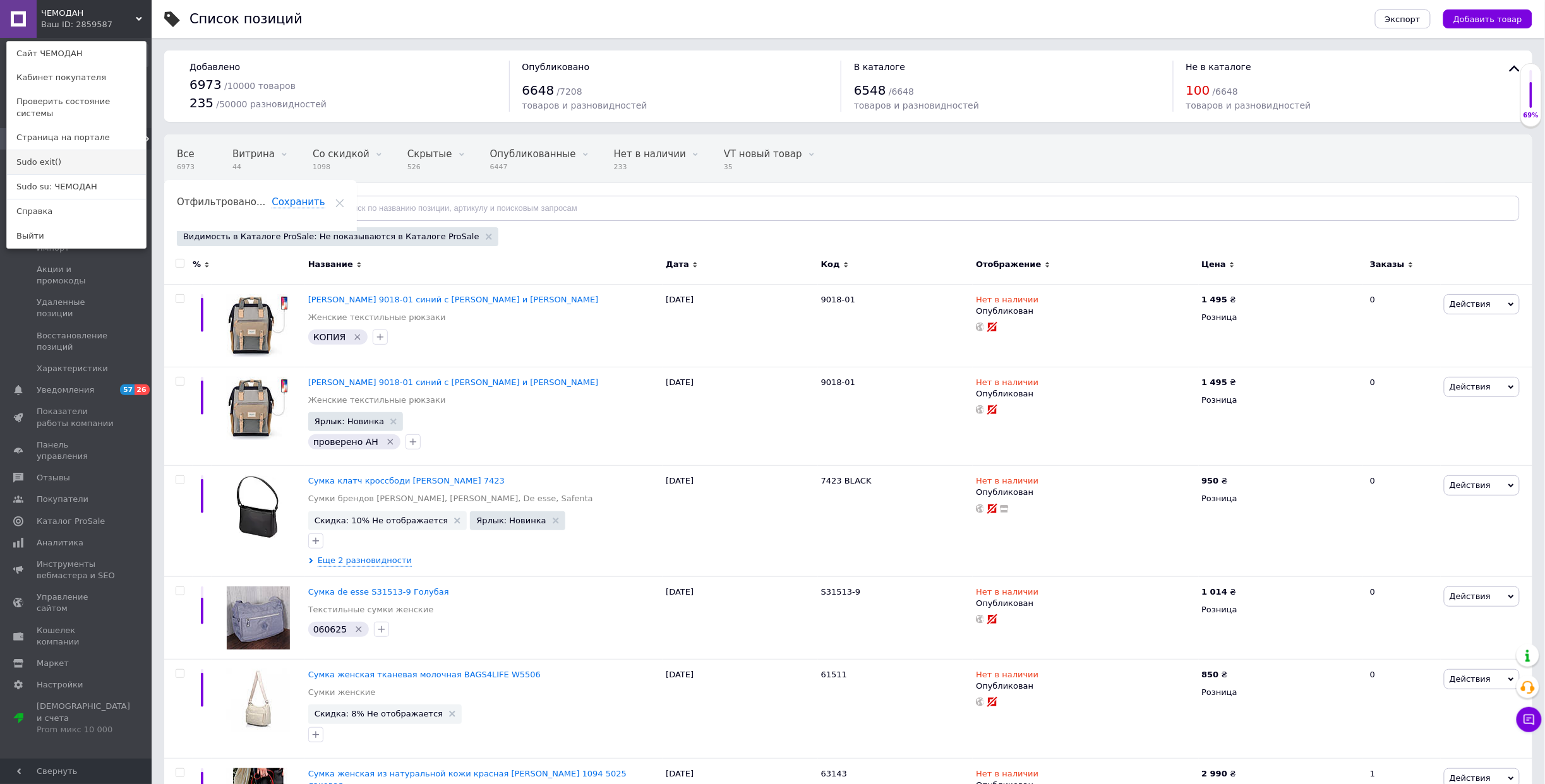
click at [54, 151] on link "Sudo exit()" at bounding box center [76, 163] width 139 height 24
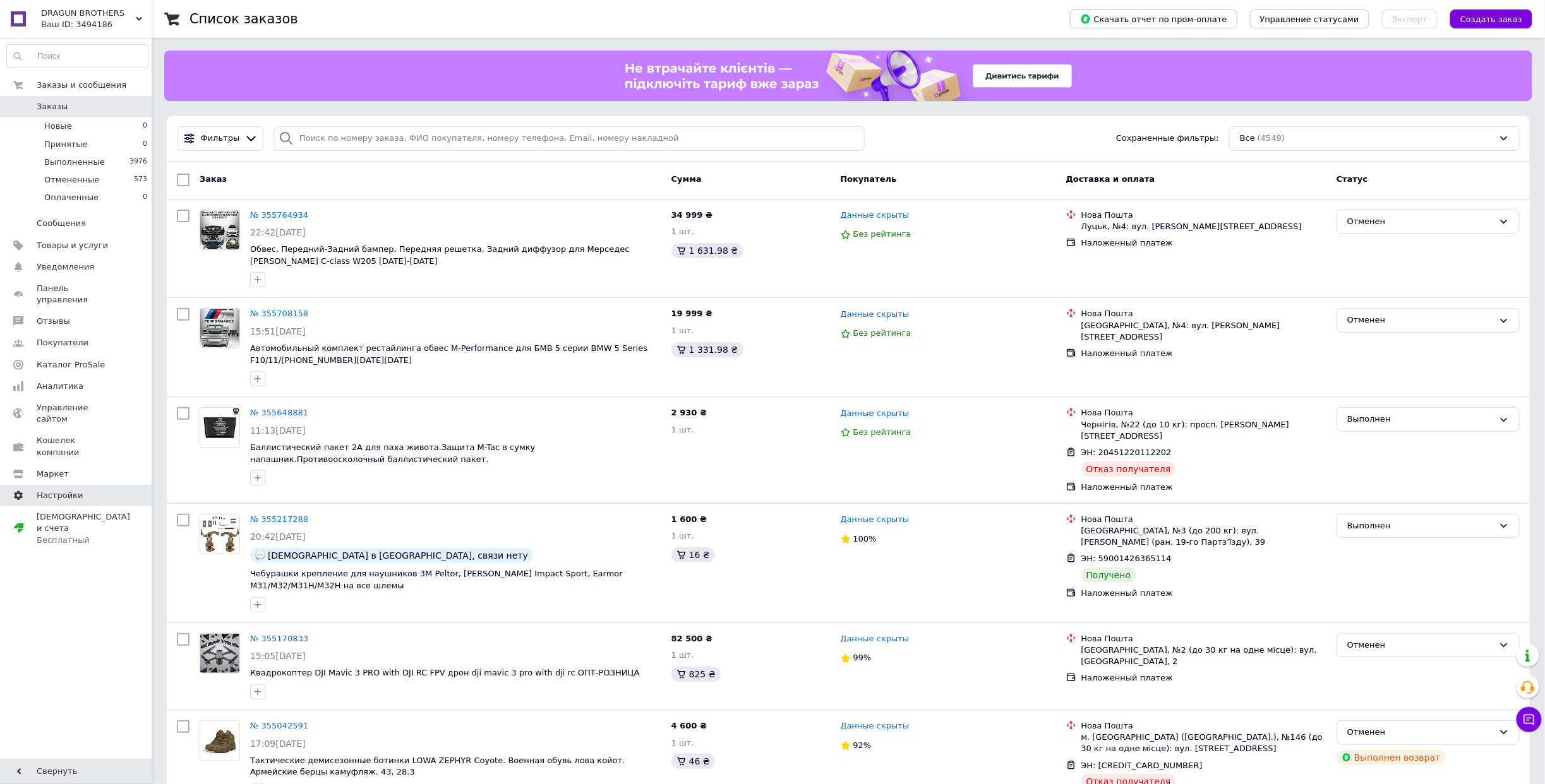
click at [63, 490] on span "Настройки" at bounding box center [60, 495] width 46 height 11
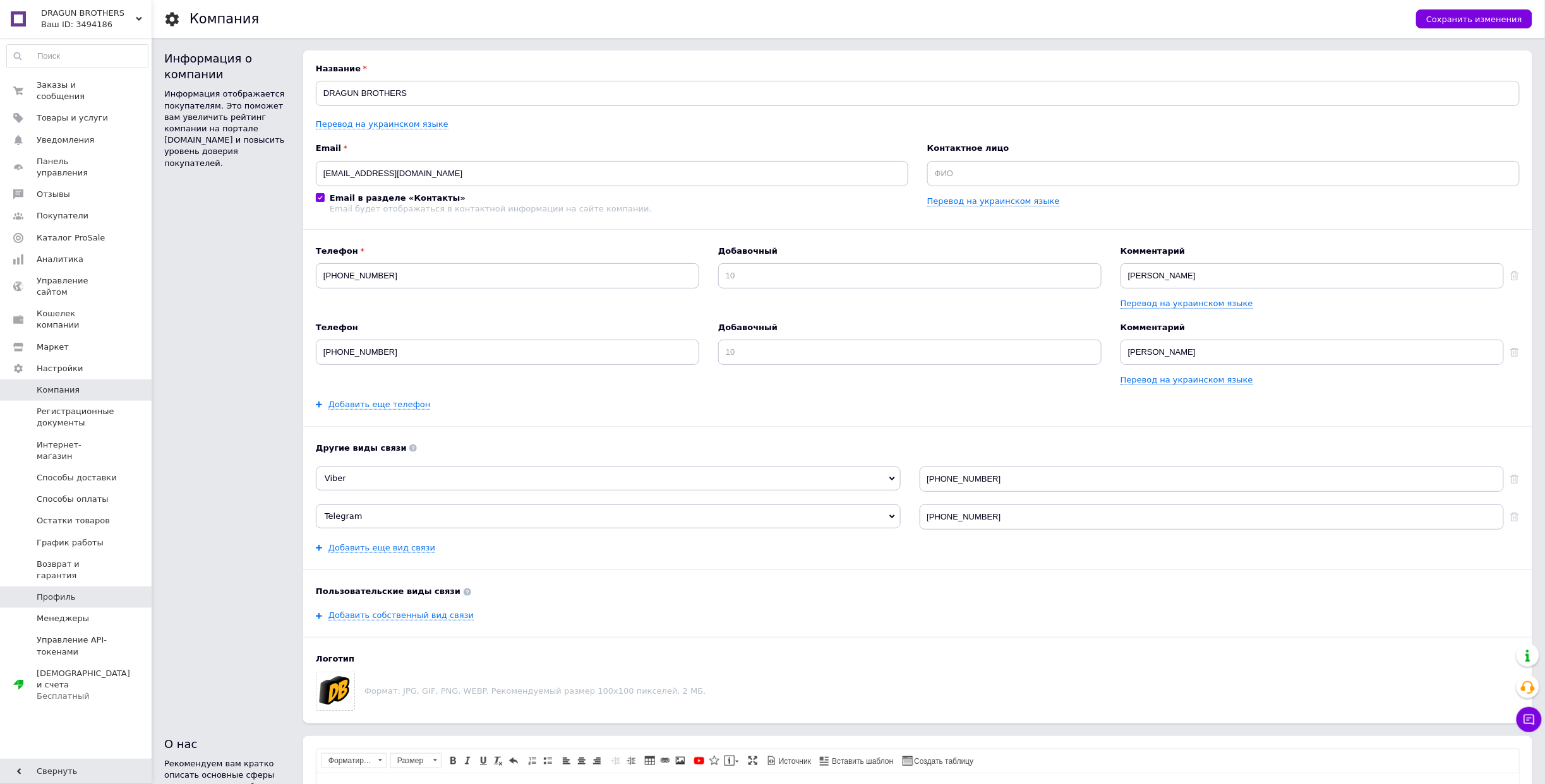
click at [65, 592] on span "Профиль" at bounding box center [56, 598] width 39 height 11
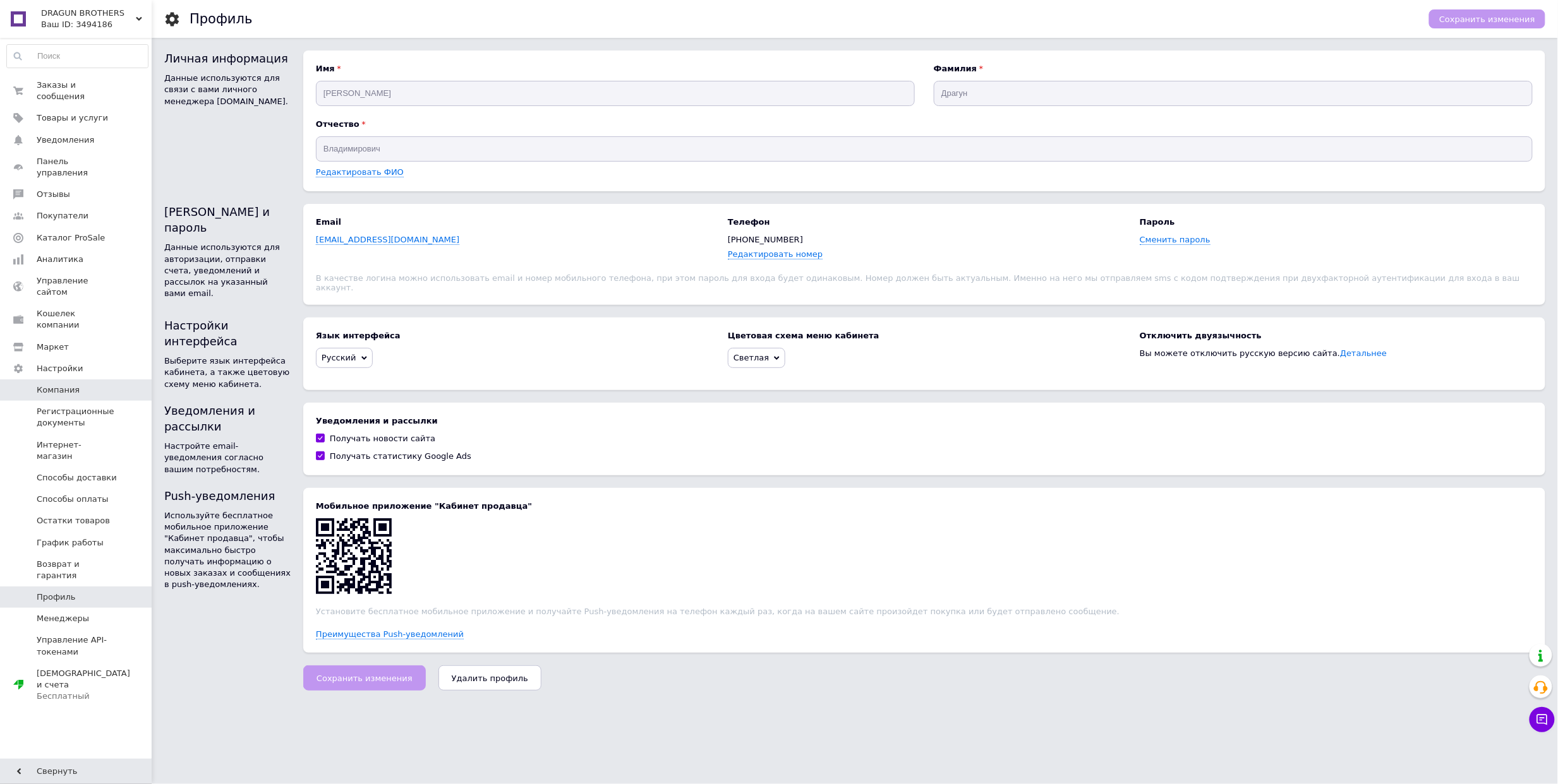
click at [40, 384] on span "Компания" at bounding box center [58, 390] width 43 height 11
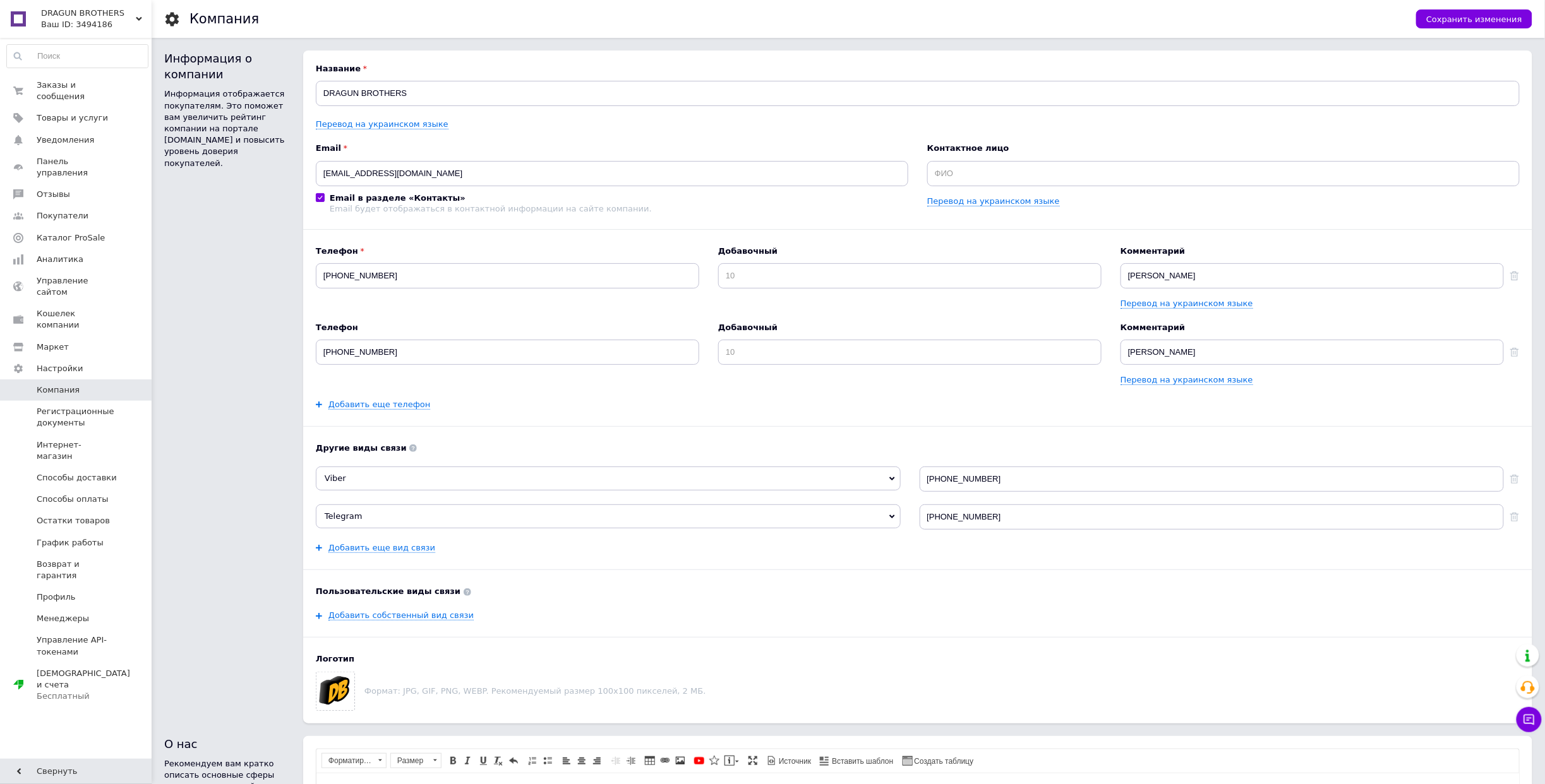
click at [1312, 213] on div "Контактное лицо Перевод на украинском языке" at bounding box center [1223, 178] width 593 height 70
click at [80, 30] on div "Ваш ID: 3494186" at bounding box center [96, 25] width 111 height 11
click at [56, 151] on link "Sudo exit()" at bounding box center [76, 163] width 139 height 24
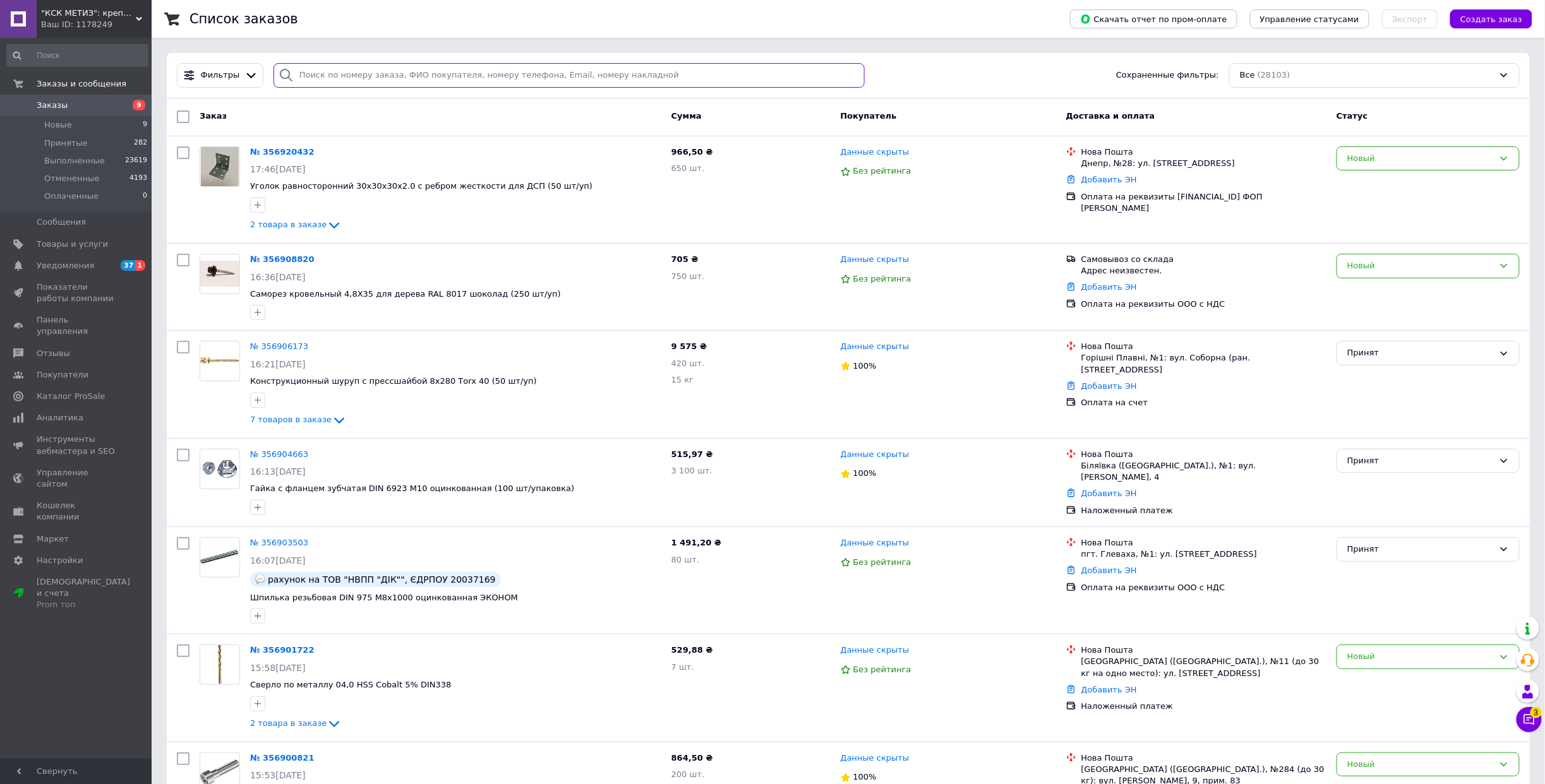
click at [430, 77] on input "search" at bounding box center [569, 75] width 591 height 25
paste input "356234352"
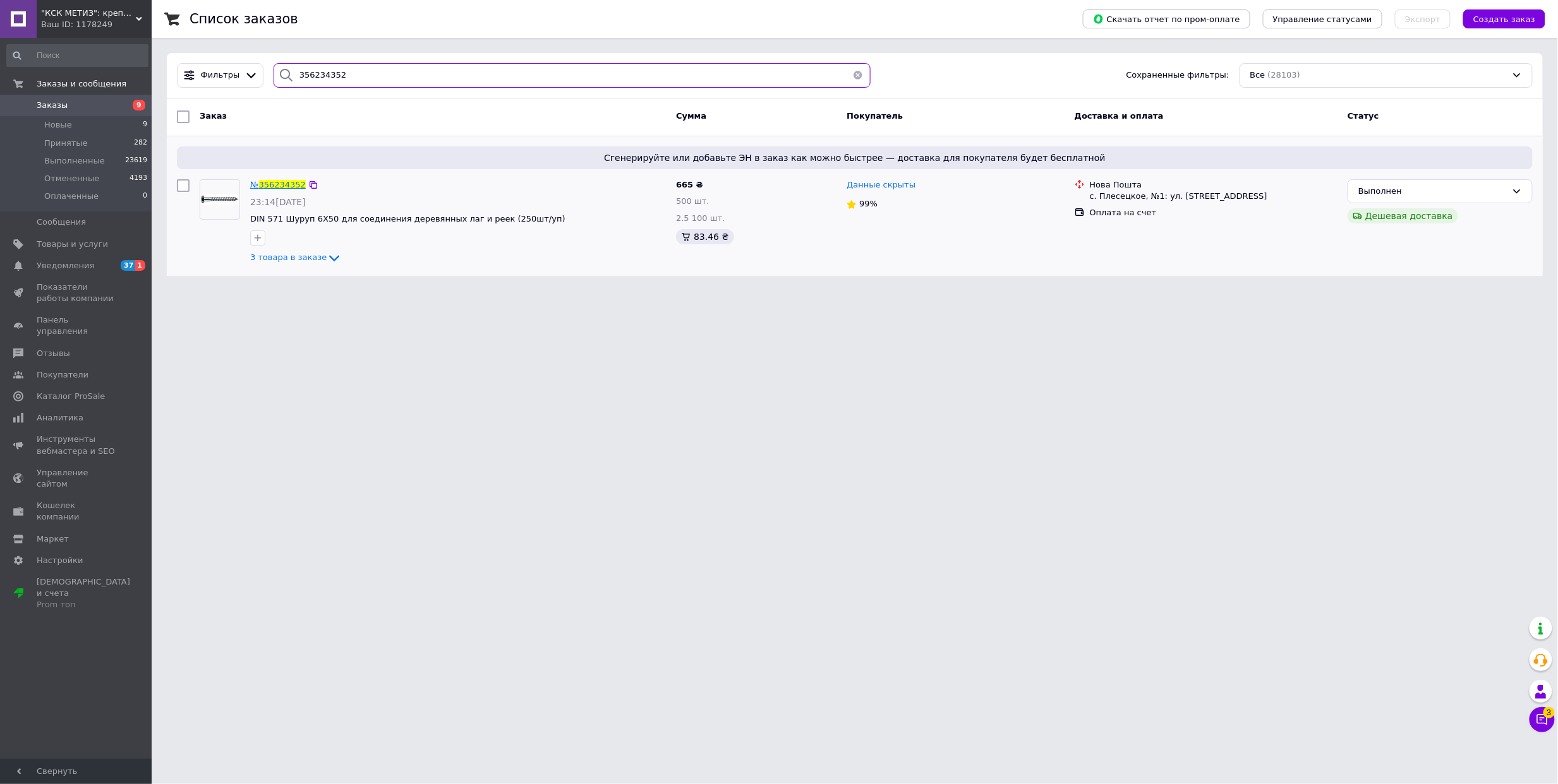
type input "356234352"
click at [261, 184] on span "356234352" at bounding box center [282, 184] width 46 height 9
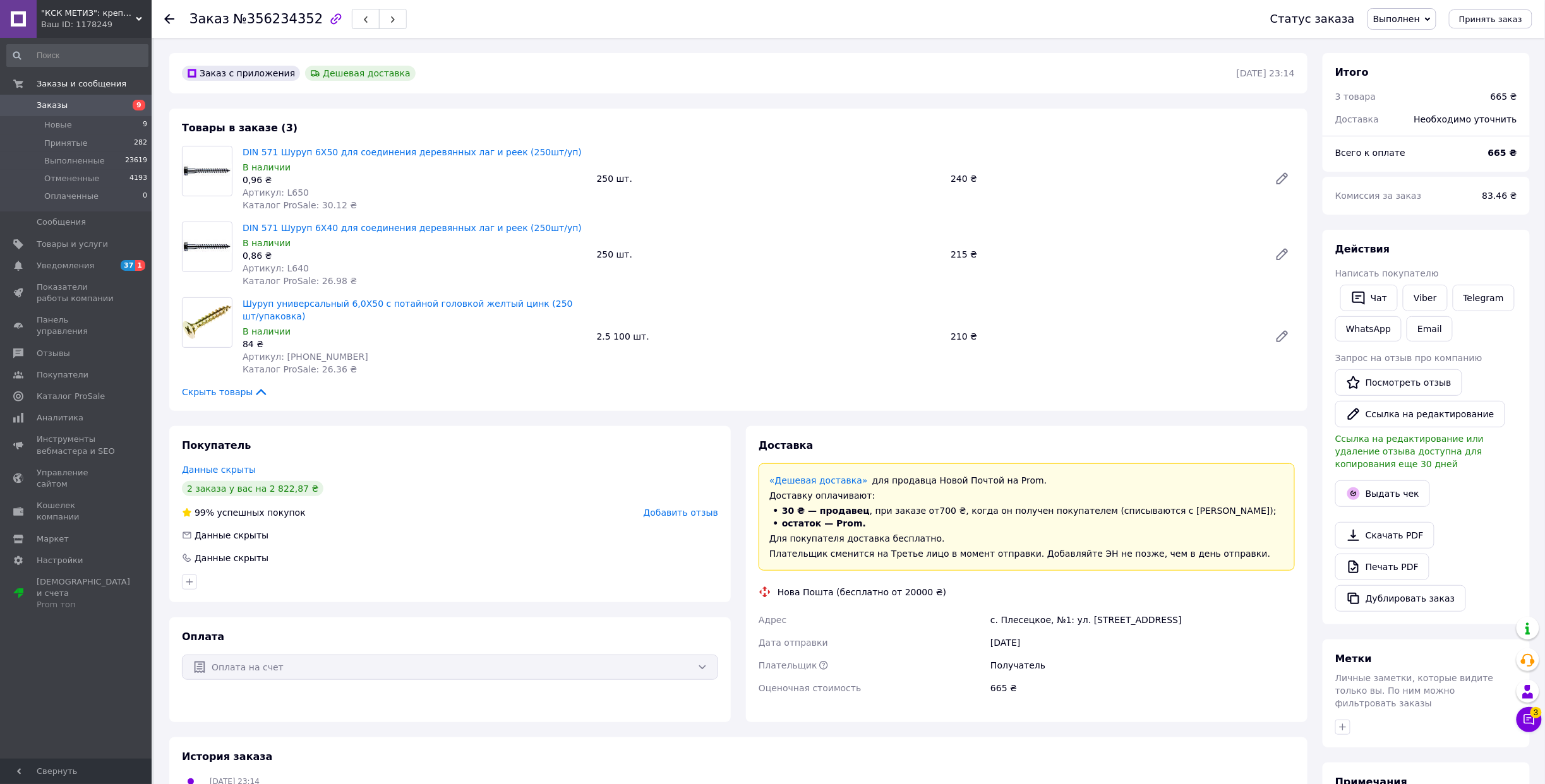
click at [96, 15] on span ""КСК МЕТИЗ": крепеж, такелаж" at bounding box center [88, 13] width 95 height 11
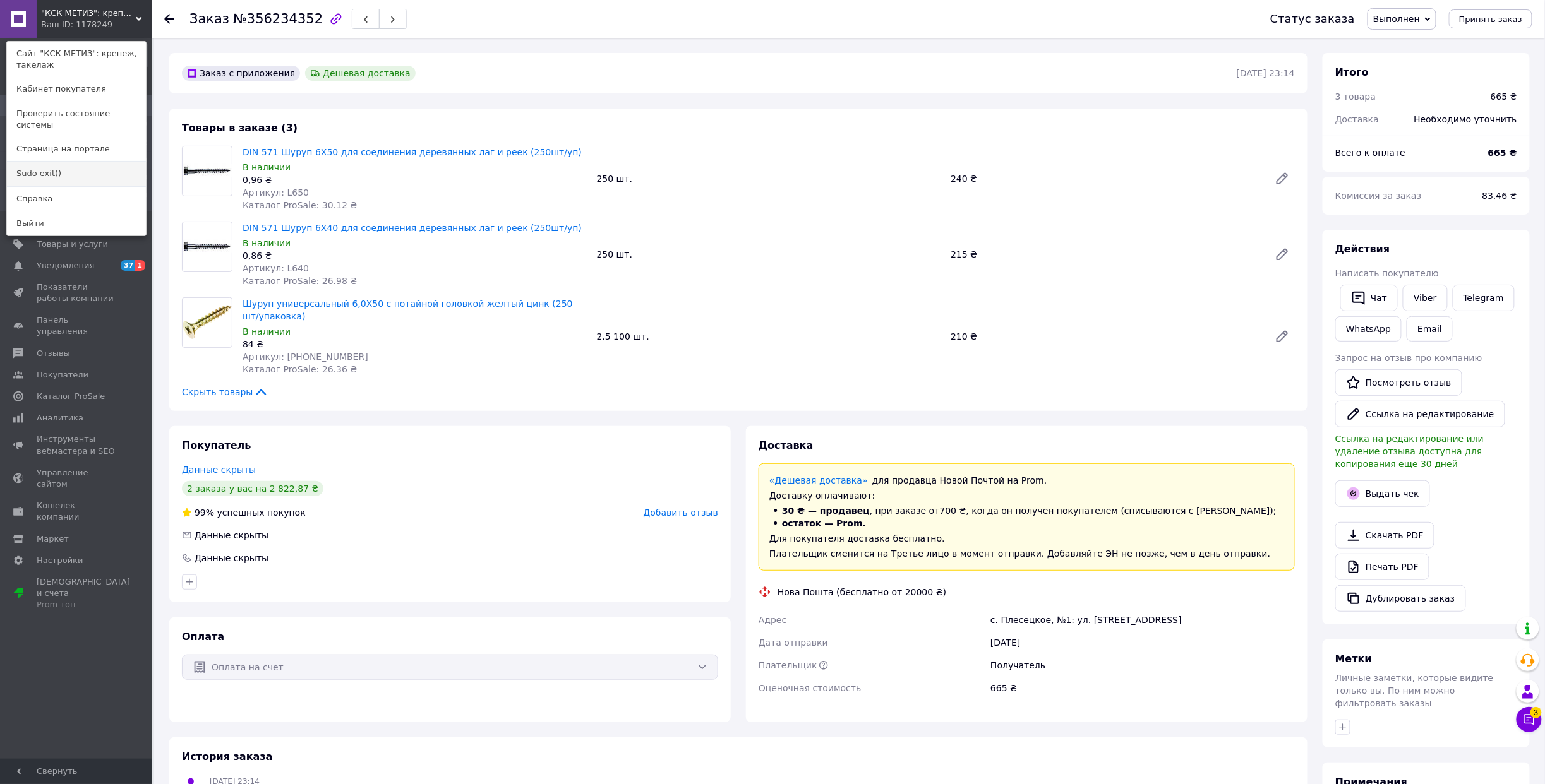
click at [49, 168] on link "Sudo exit()" at bounding box center [76, 174] width 139 height 24
